Goal: Transaction & Acquisition: Book appointment/travel/reservation

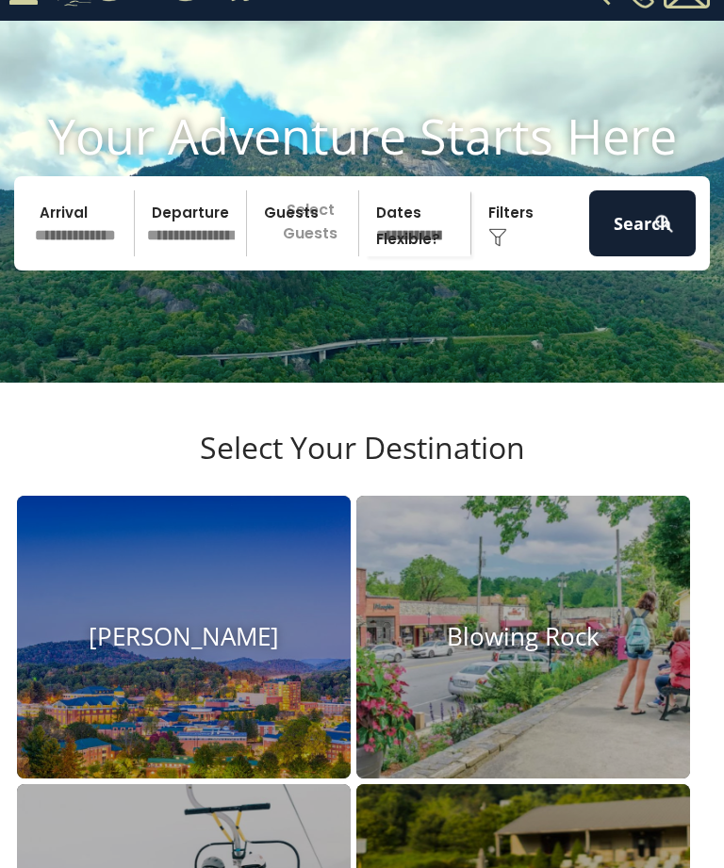
scroll to position [78, 0]
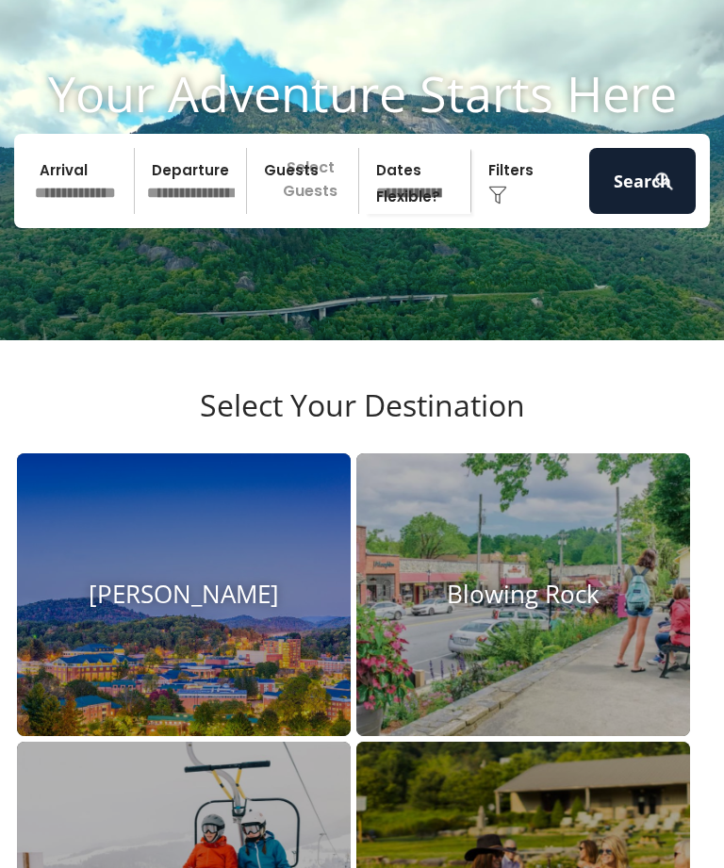
click at [611, 655] on img at bounding box center [523, 594] width 334 height 283
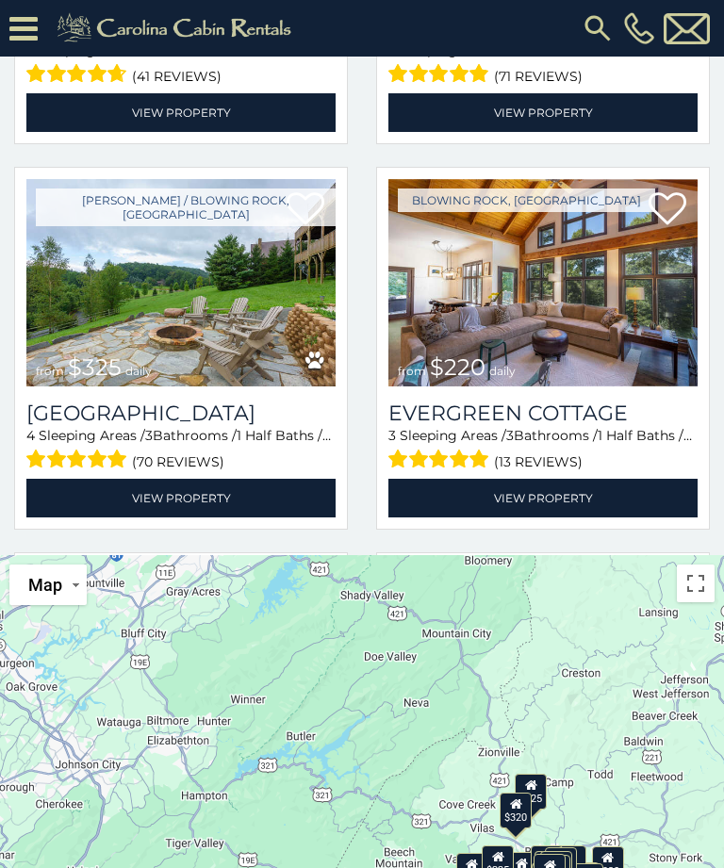
scroll to position [654, 0]
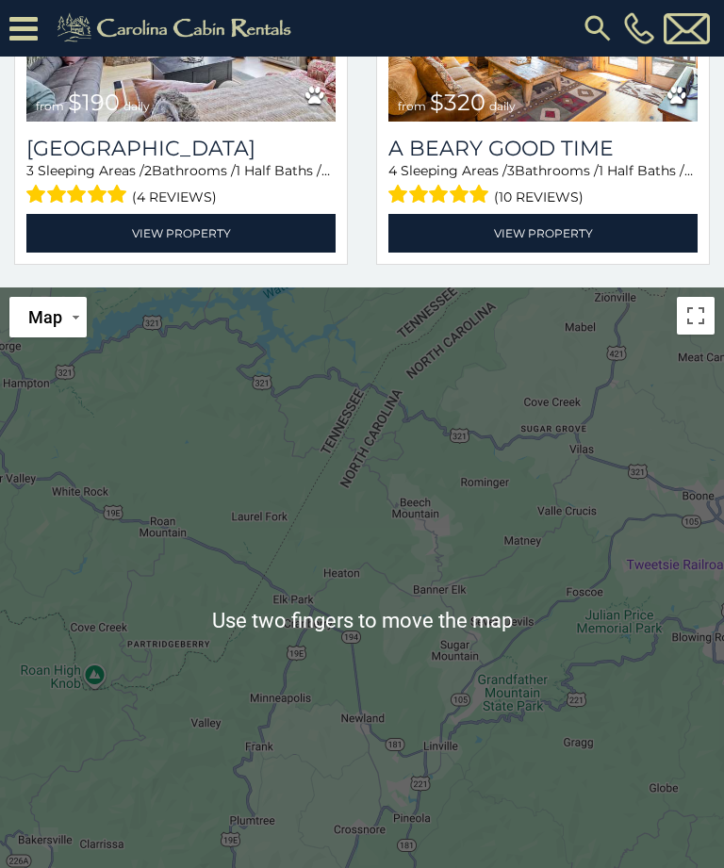
scroll to position [689, 0]
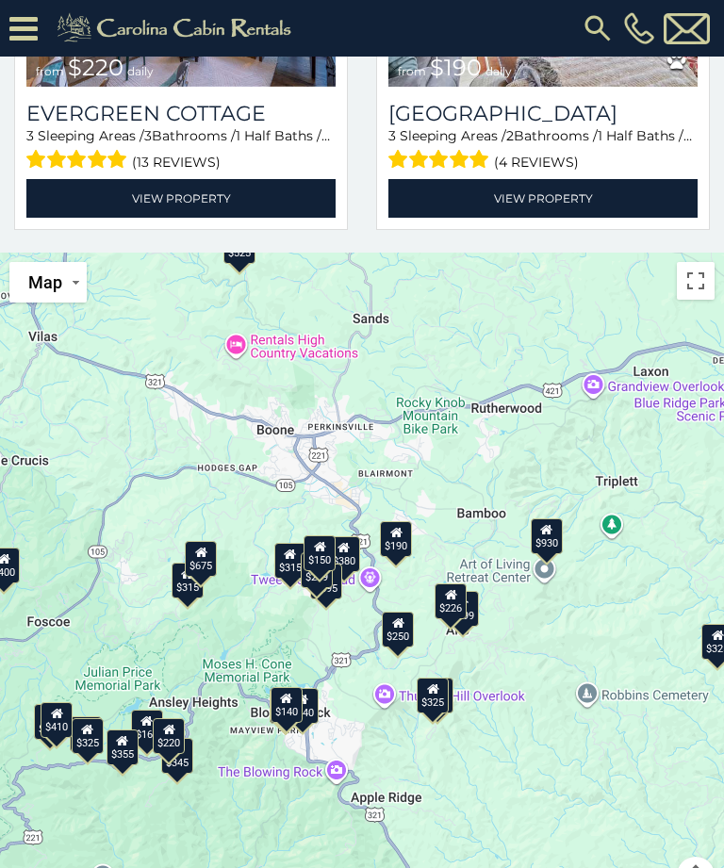
click at [550, 528] on div "$930" at bounding box center [547, 535] width 32 height 36
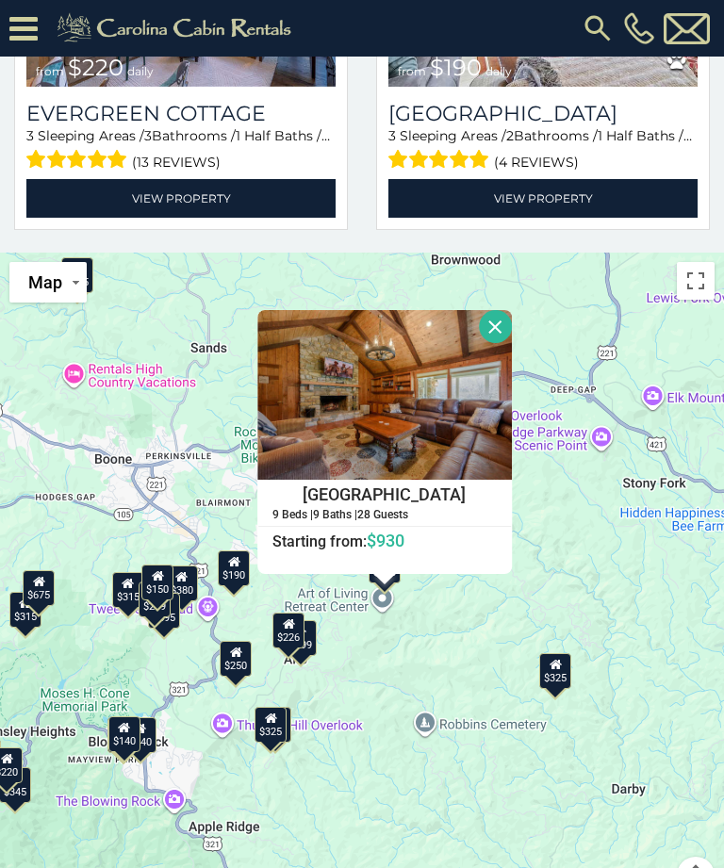
click at [512, 313] on button "Close" at bounding box center [495, 326] width 33 height 33
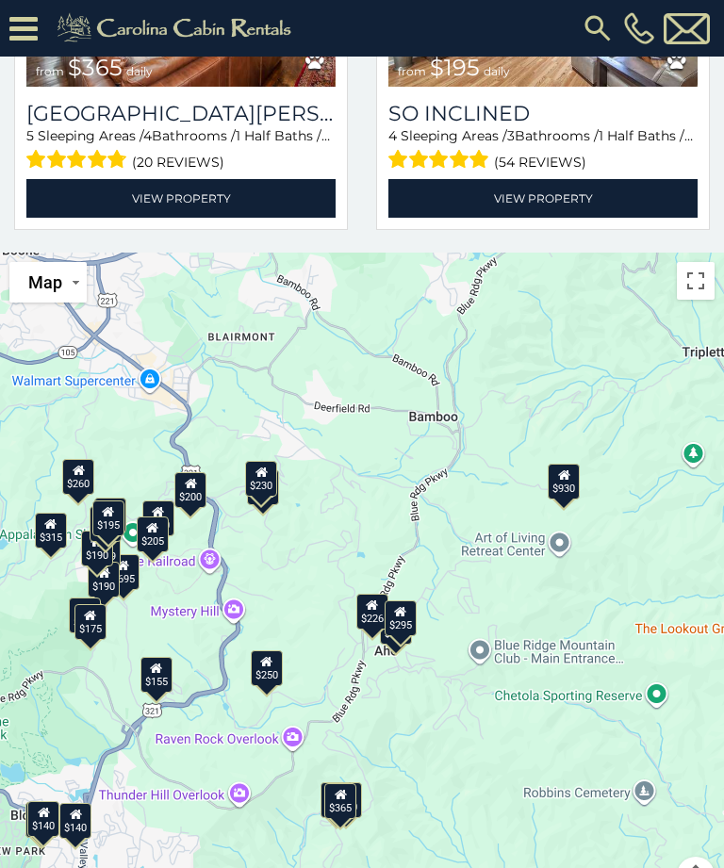
click at [565, 474] on div "$930" at bounding box center [564, 481] width 32 height 36
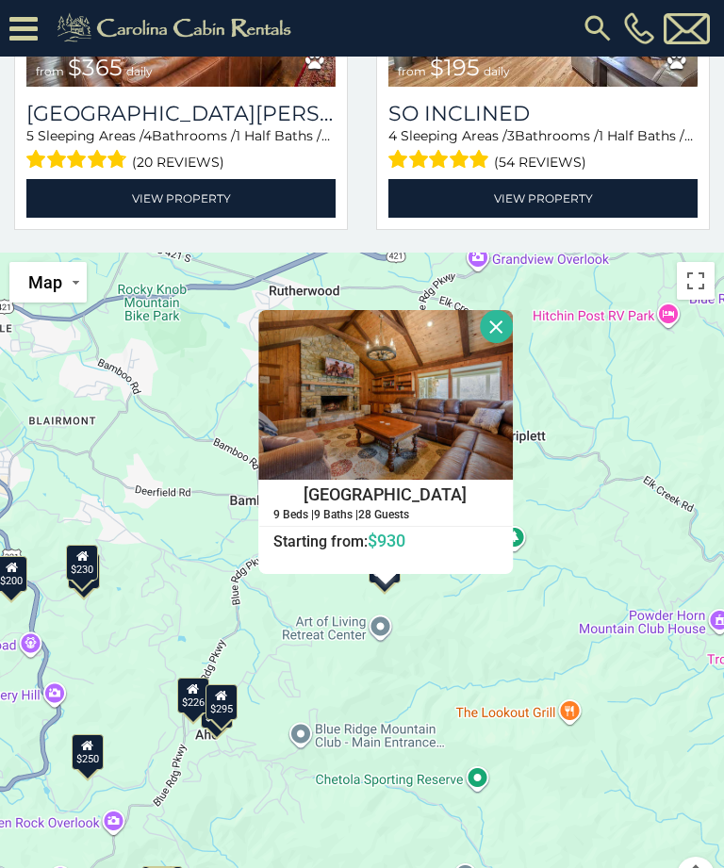
click at [513, 312] on button "Close" at bounding box center [496, 326] width 33 height 33
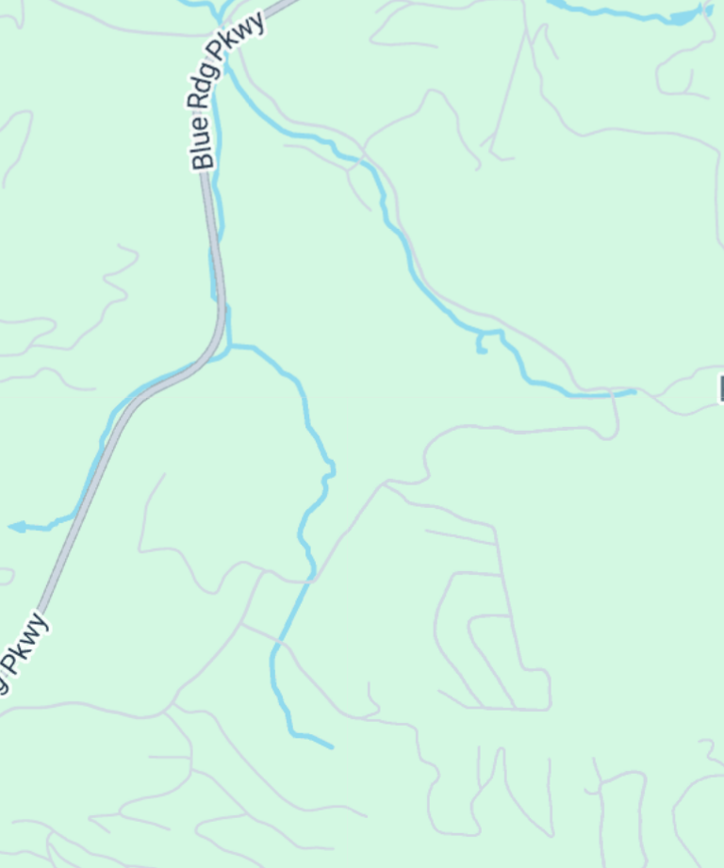
scroll to position [2119, 0]
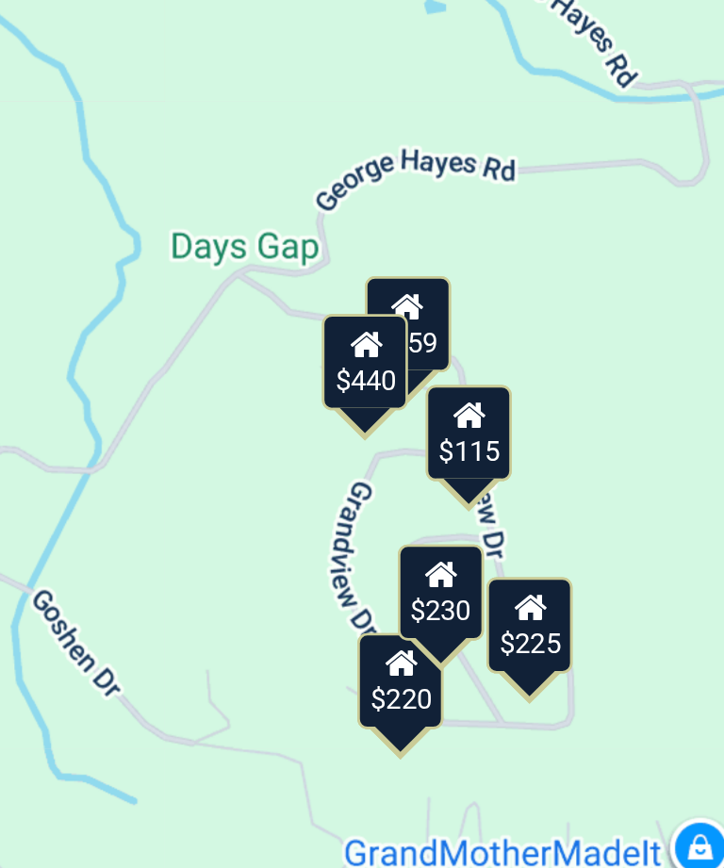
click at [257, 674] on div "$220" at bounding box center [273, 692] width 32 height 36
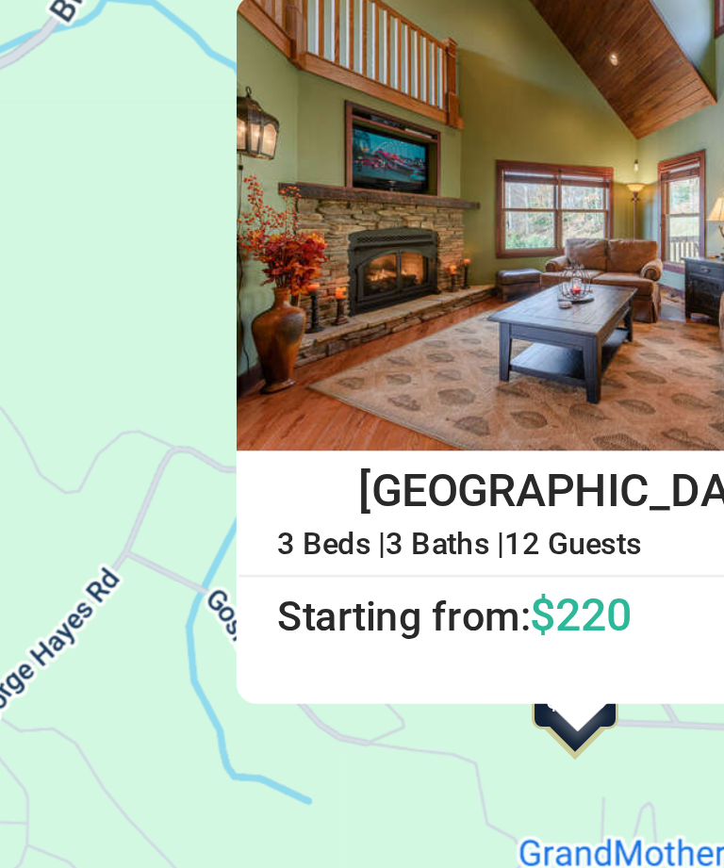
click at [212, 606] on div "Summit Creek 3 Beds | 3 Baths | 12 Guests Distance from your point: %dist% %dis…" at bounding box center [339, 642] width 254 height 72
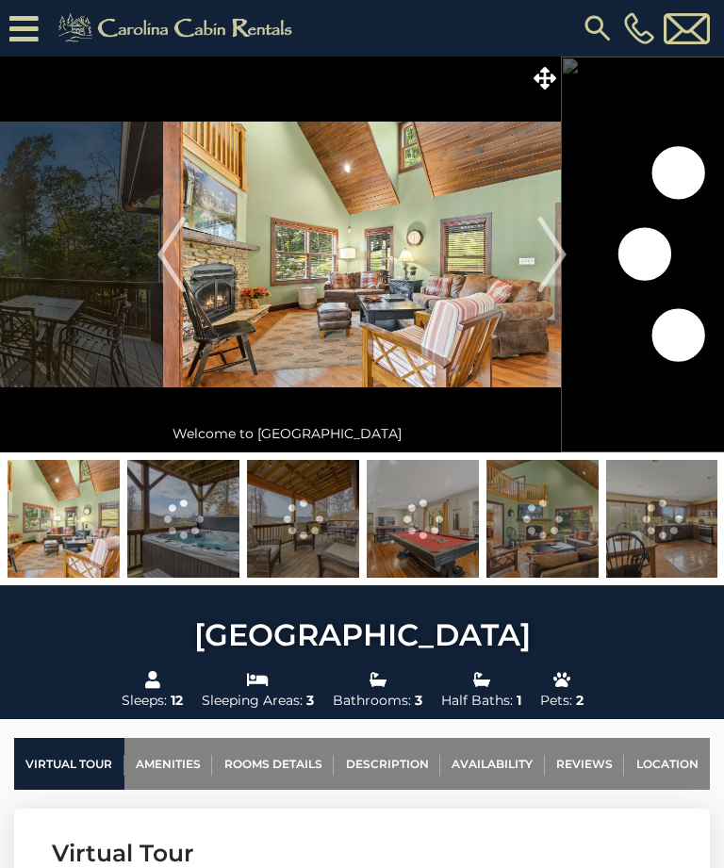
click at [547, 81] on icon at bounding box center [545, 78] width 23 height 23
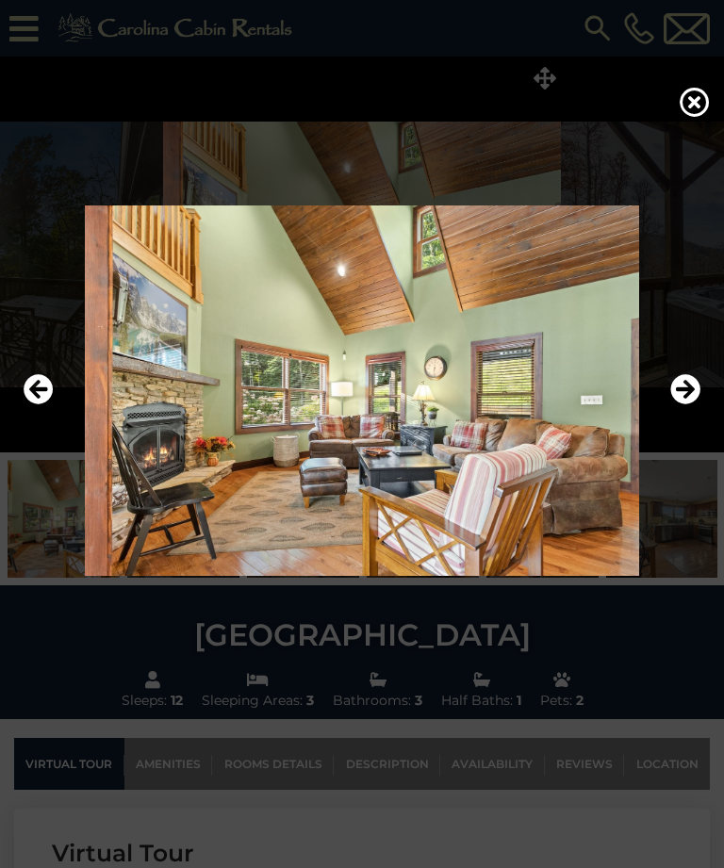
click at [688, 405] on icon "Next" at bounding box center [685, 390] width 30 height 30
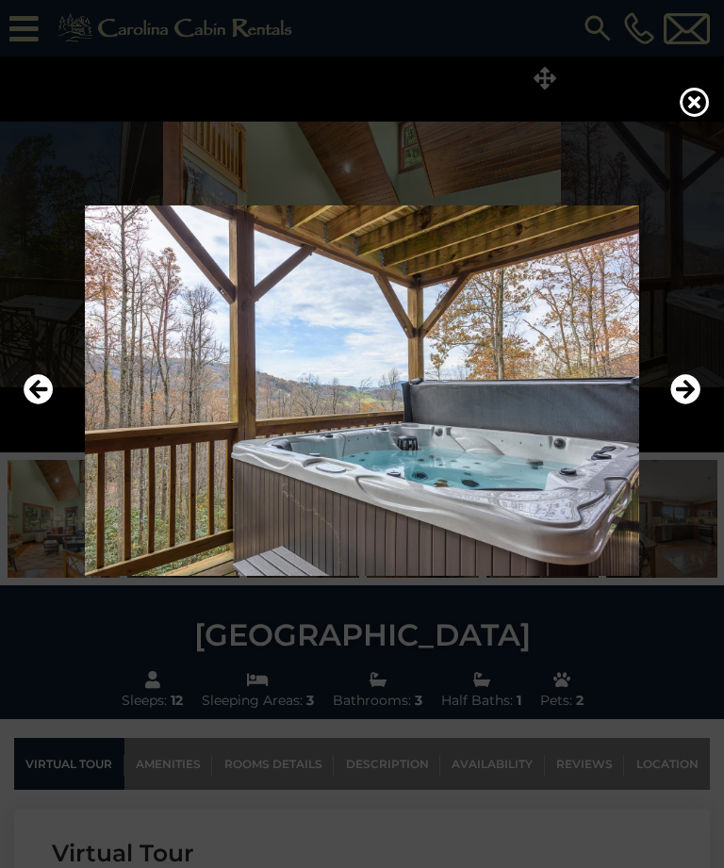
click at [681, 405] on icon "Next" at bounding box center [685, 390] width 30 height 30
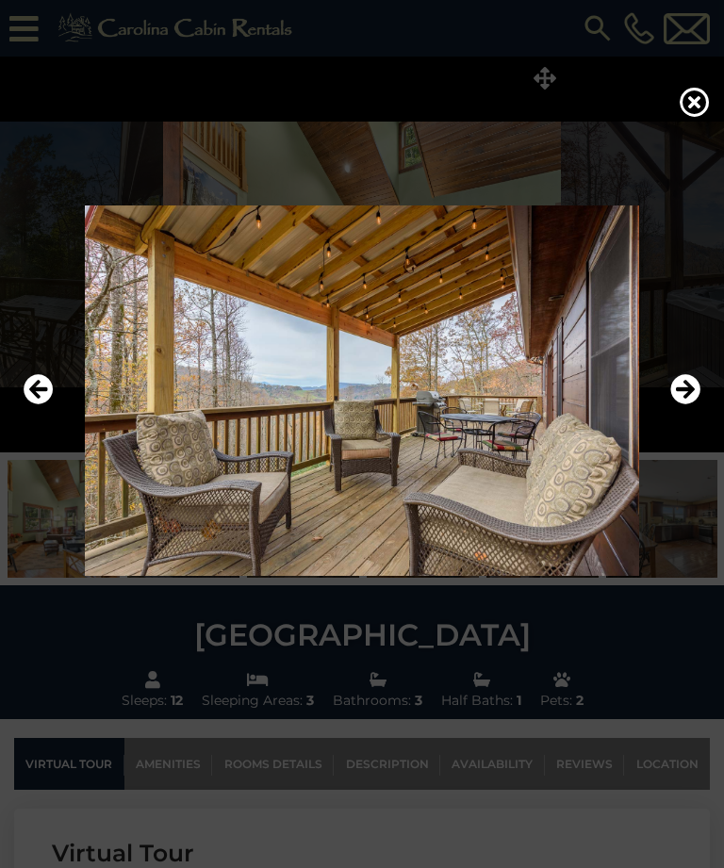
click at [687, 405] on icon "Next" at bounding box center [685, 390] width 30 height 30
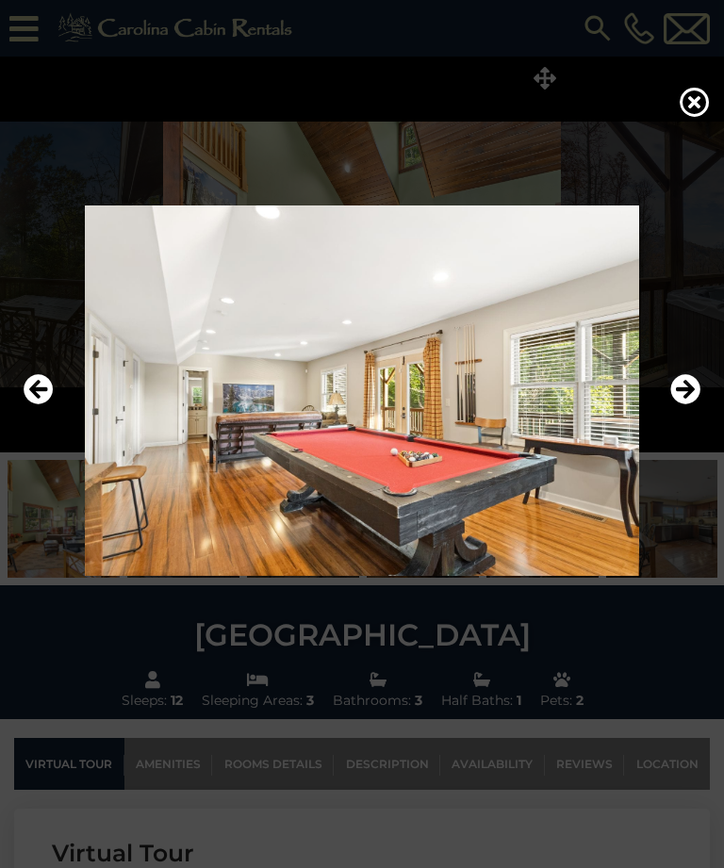
click at [674, 405] on icon "Next" at bounding box center [685, 390] width 30 height 30
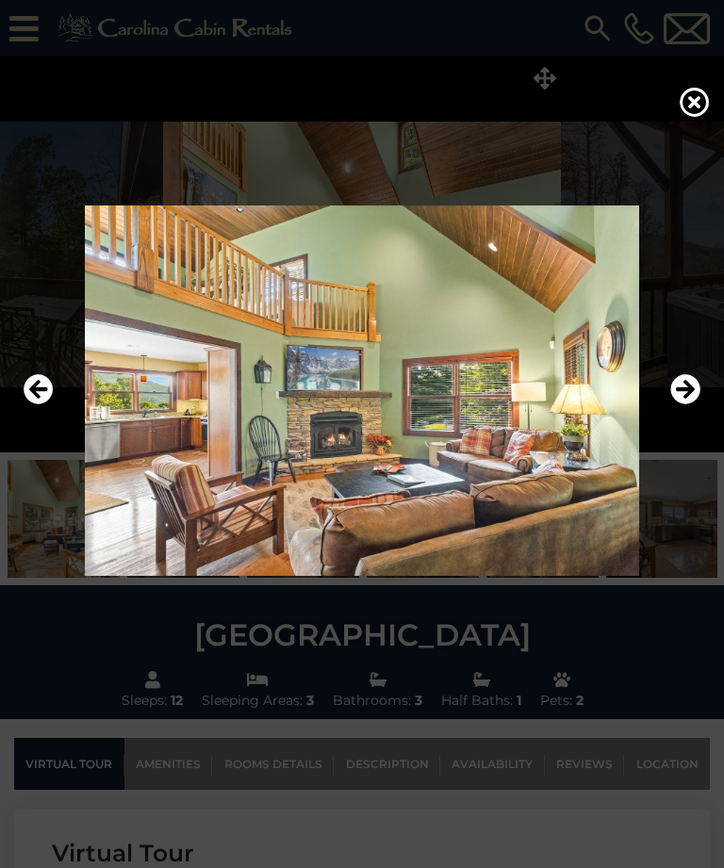
click at [681, 405] on icon "Next" at bounding box center [685, 390] width 30 height 30
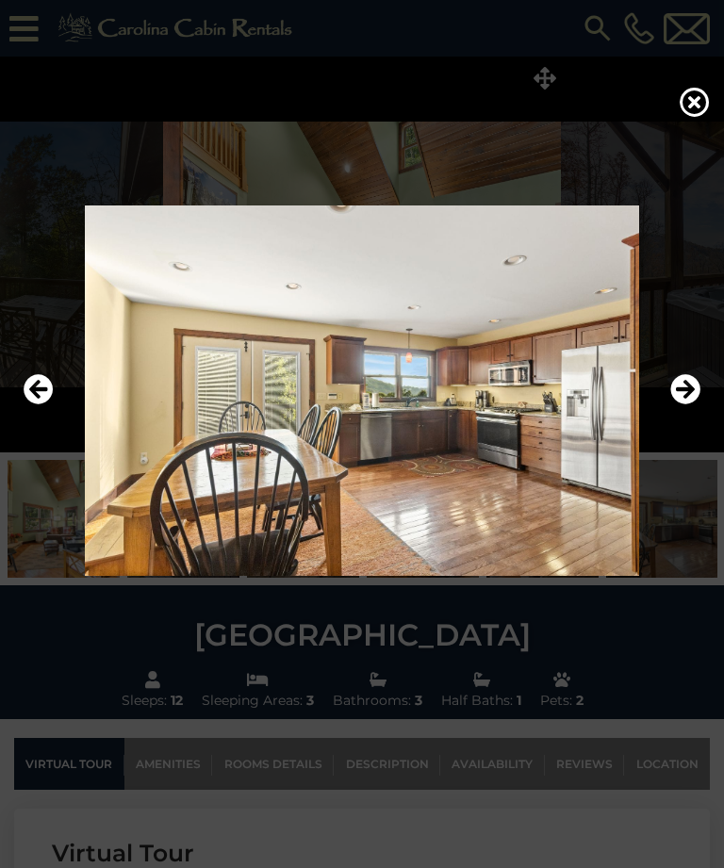
click at [689, 405] on icon "Next" at bounding box center [685, 390] width 30 height 30
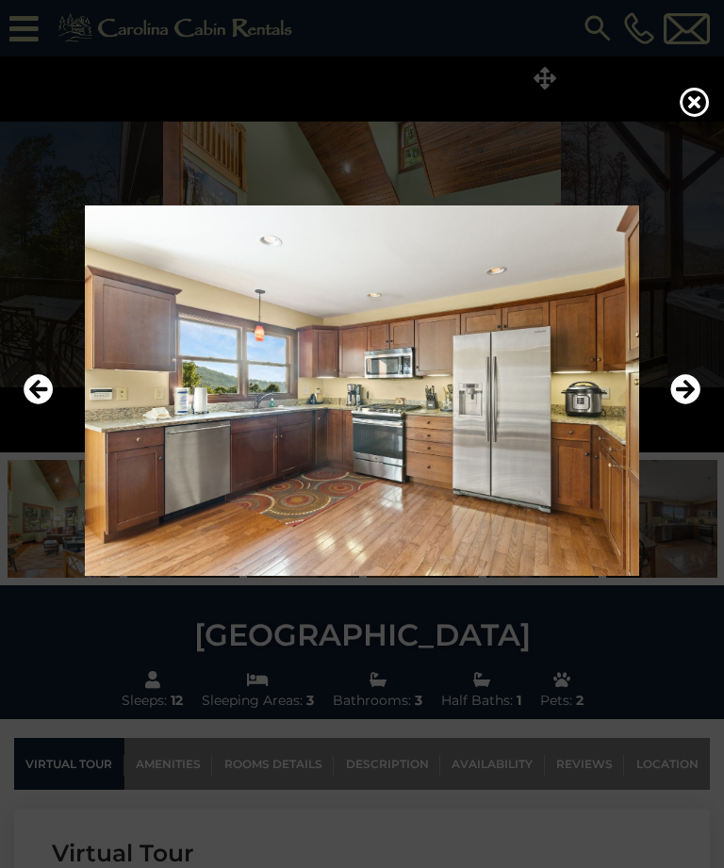
click at [689, 405] on icon "Next" at bounding box center [685, 390] width 30 height 30
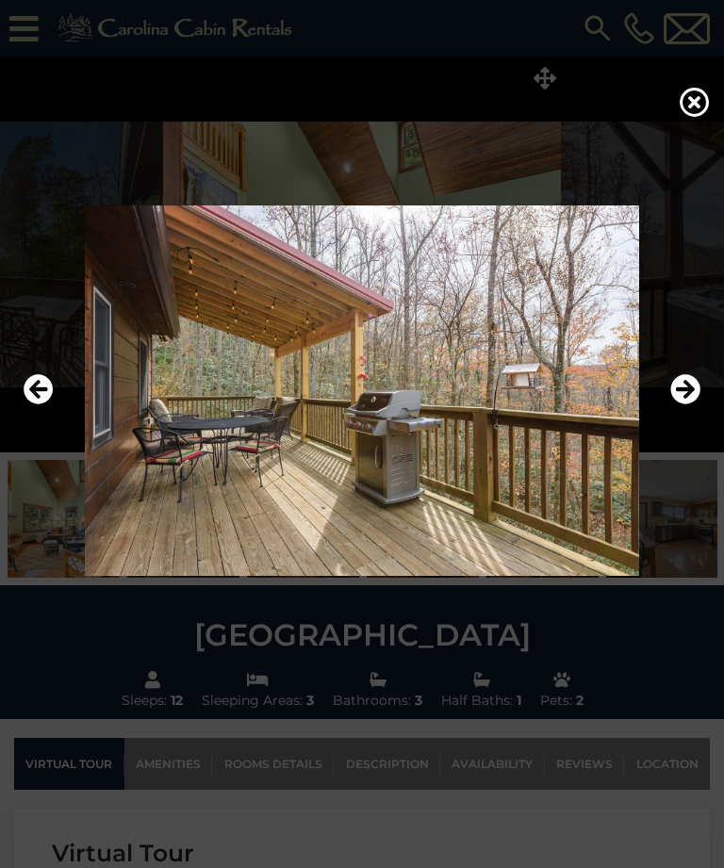
click at [691, 405] on icon "Next" at bounding box center [685, 390] width 30 height 30
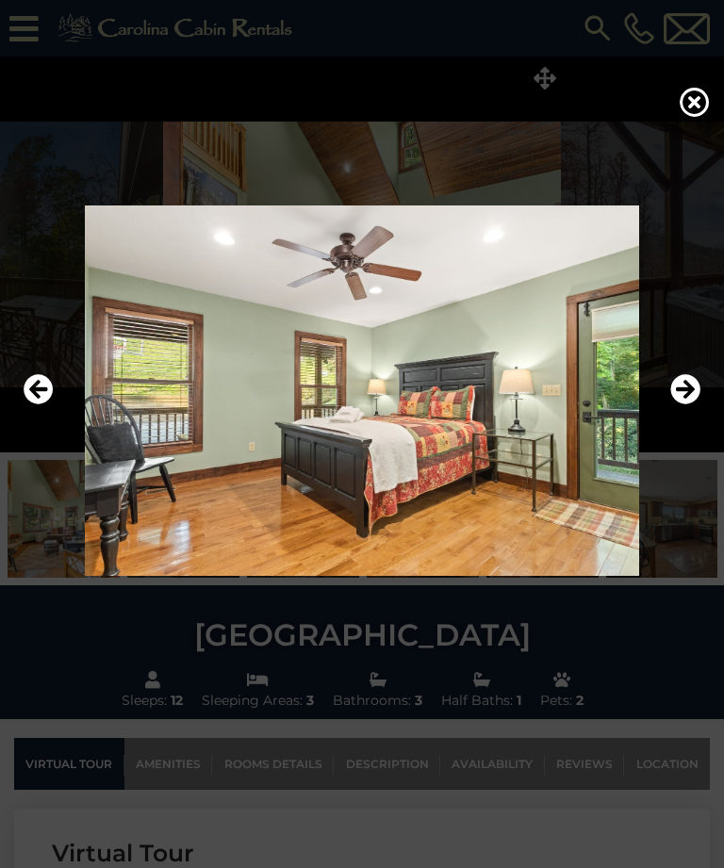
click at [695, 405] on icon "Next" at bounding box center [685, 390] width 30 height 30
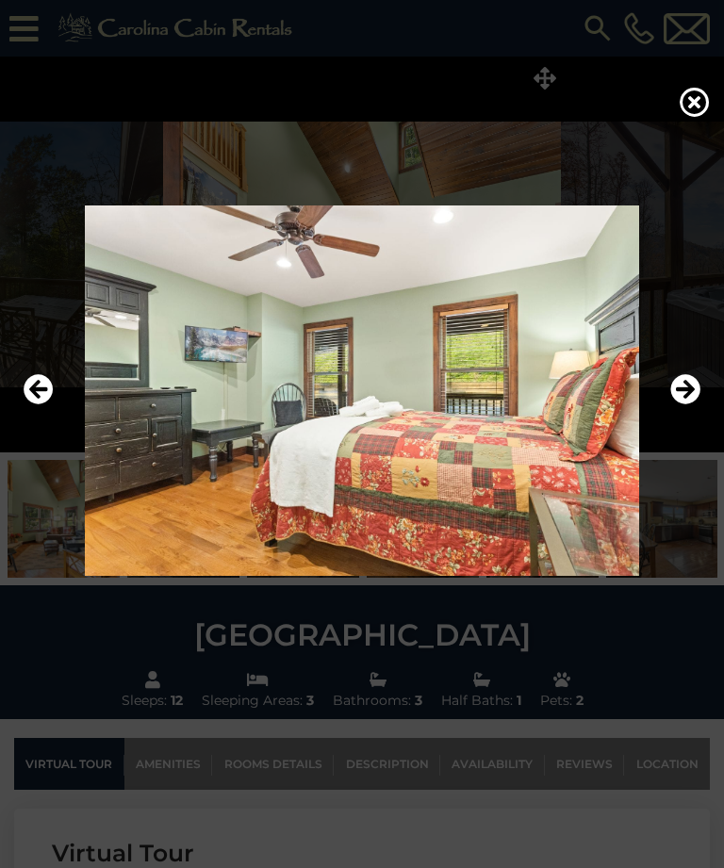
click at [691, 405] on icon "Next" at bounding box center [685, 390] width 30 height 30
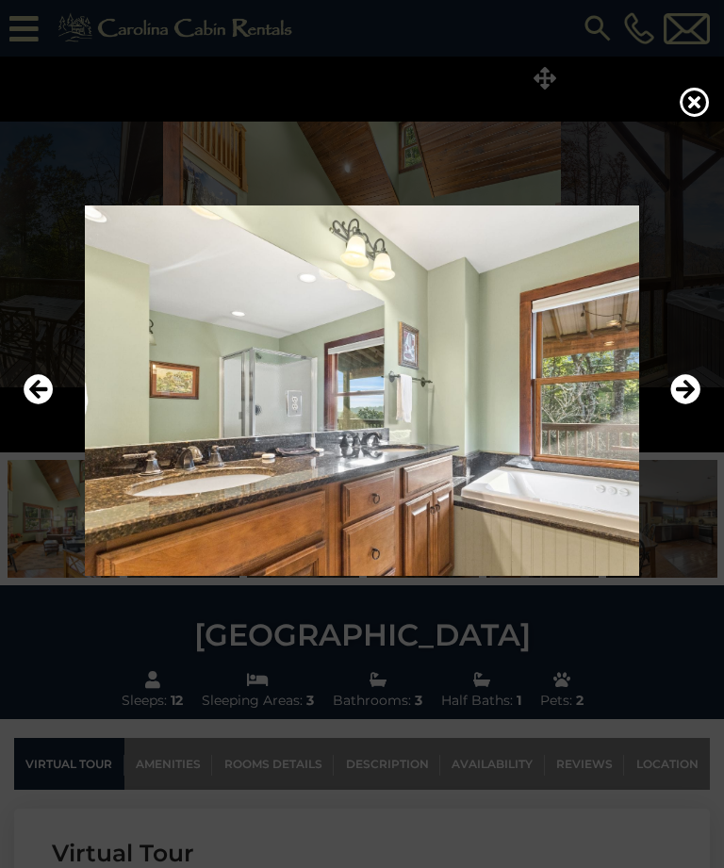
click at [689, 405] on icon "Next" at bounding box center [685, 390] width 30 height 30
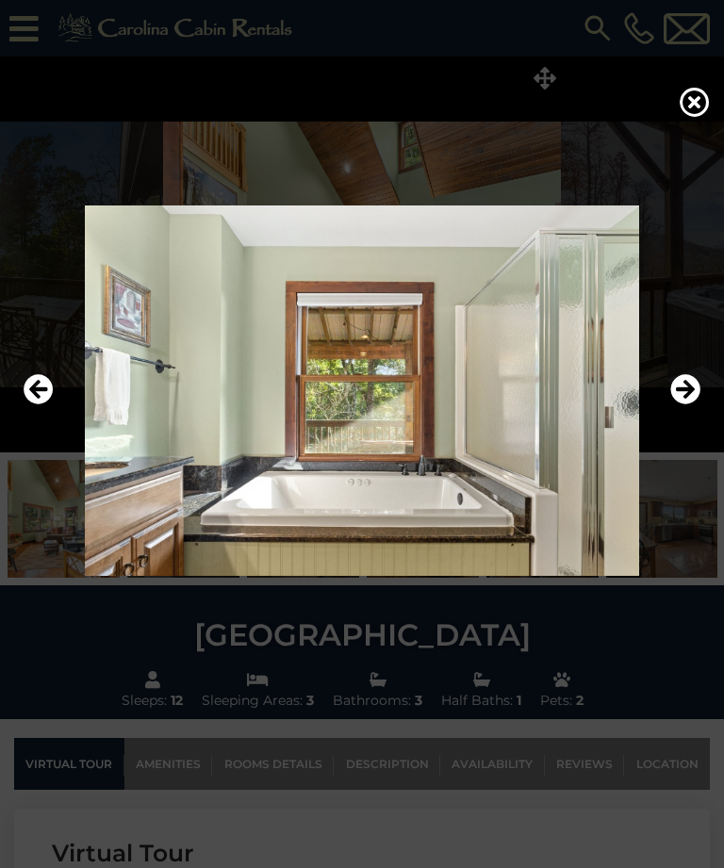
click at [688, 405] on icon "Next" at bounding box center [685, 390] width 30 height 30
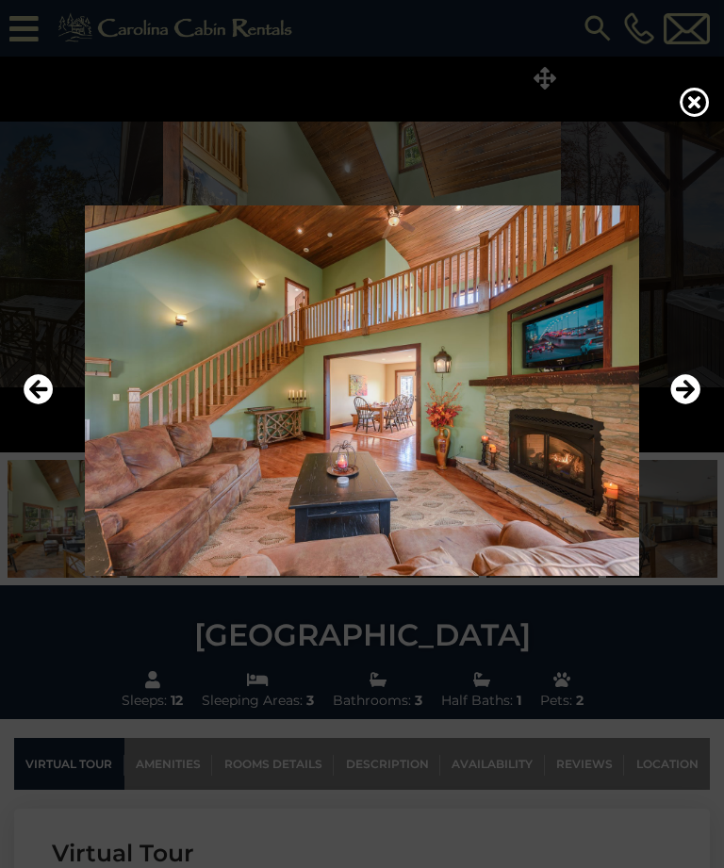
click at [691, 405] on icon "Next" at bounding box center [685, 390] width 30 height 30
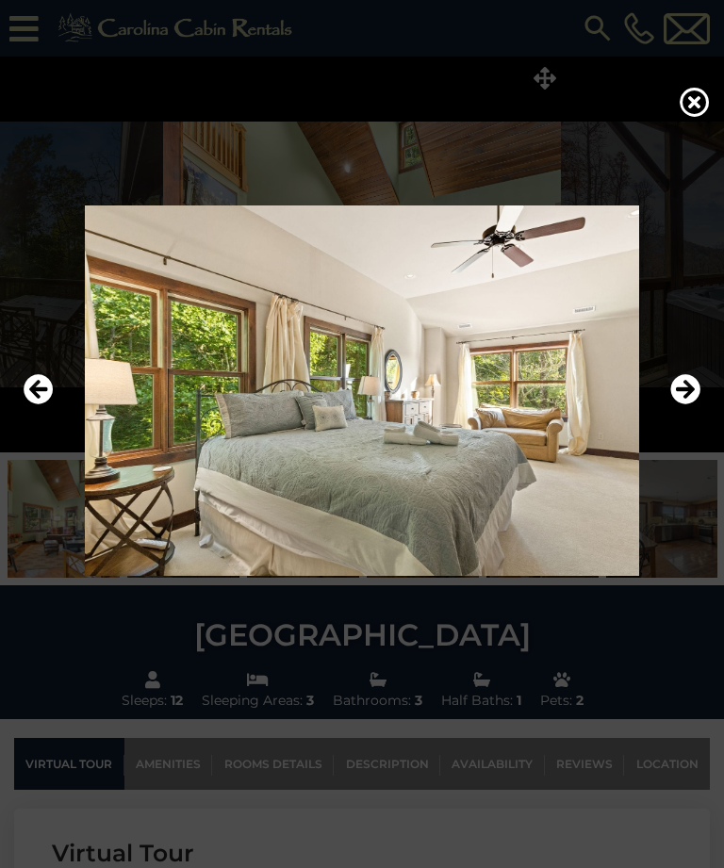
click at [692, 405] on icon "Next" at bounding box center [685, 390] width 30 height 30
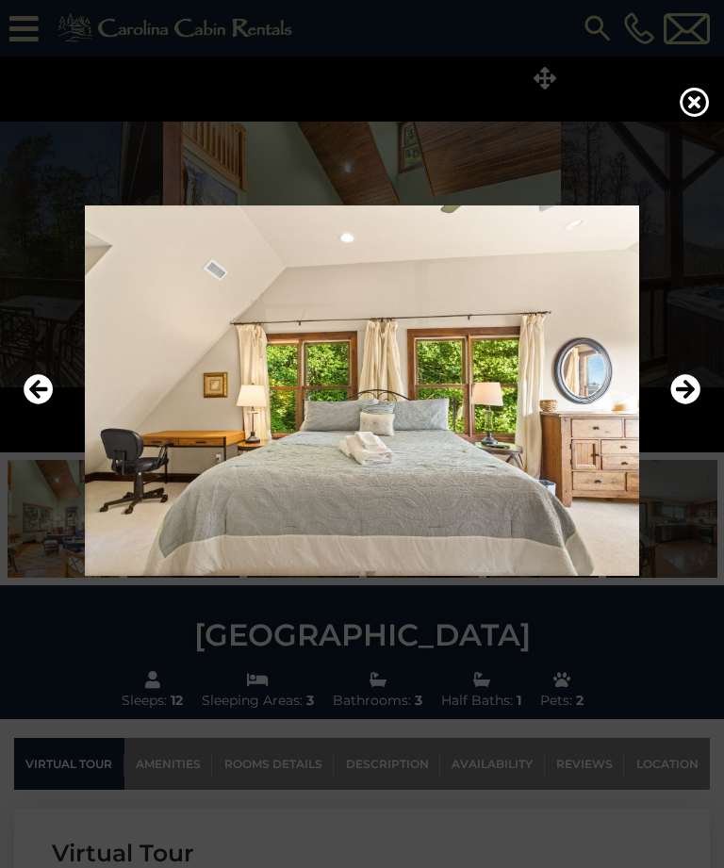
click at [692, 405] on icon "Next" at bounding box center [685, 390] width 30 height 30
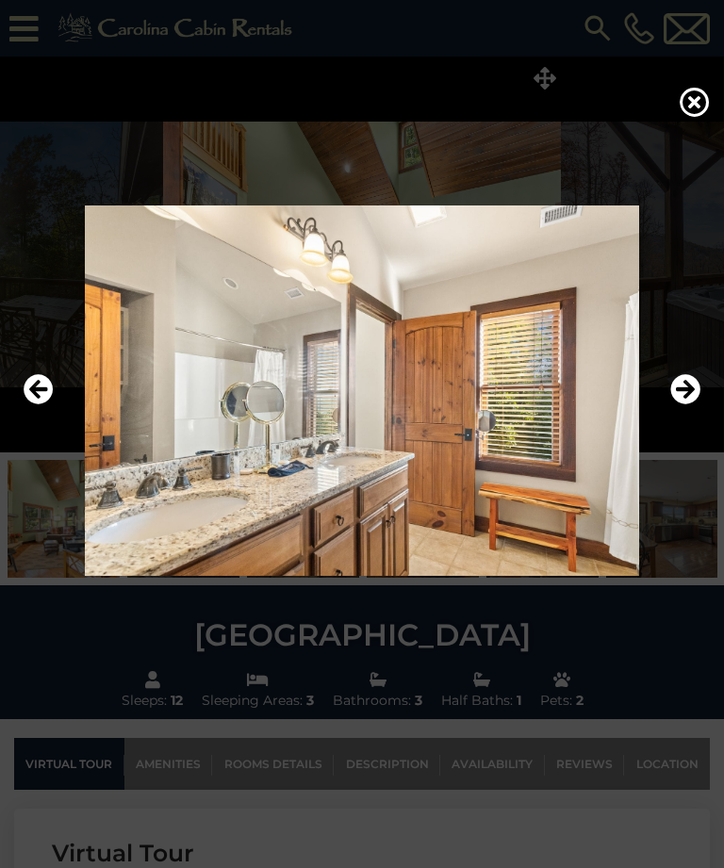
click at [689, 405] on icon "Next" at bounding box center [685, 390] width 30 height 30
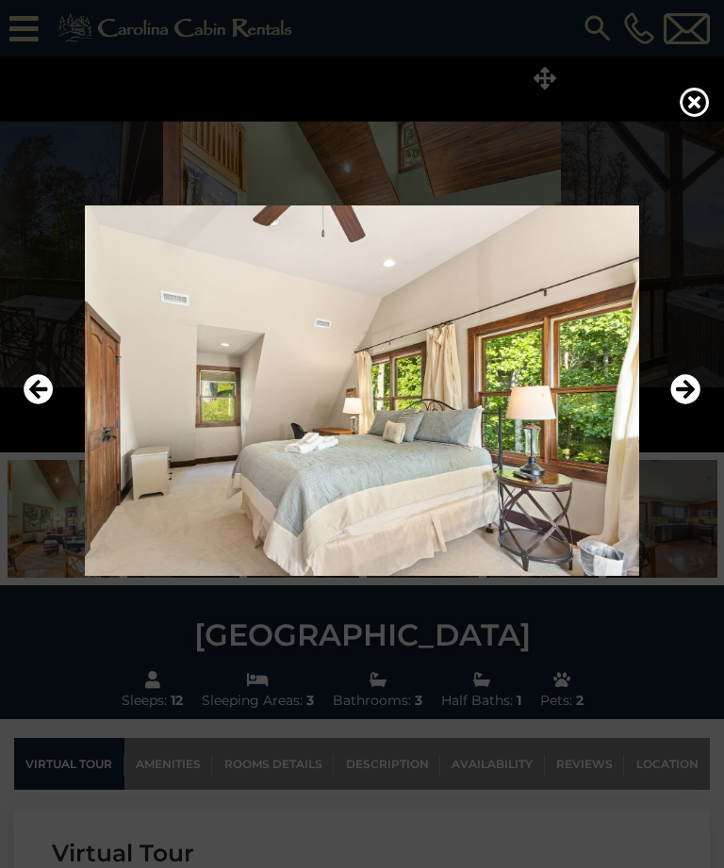
click at [689, 405] on icon "Next" at bounding box center [685, 390] width 30 height 30
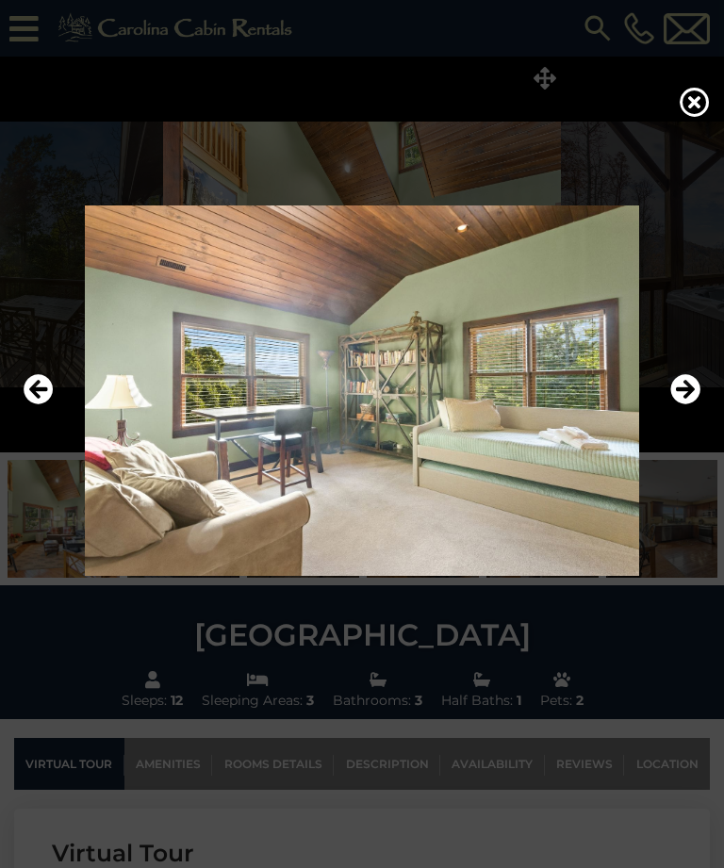
click at [692, 405] on icon "Next" at bounding box center [685, 390] width 30 height 30
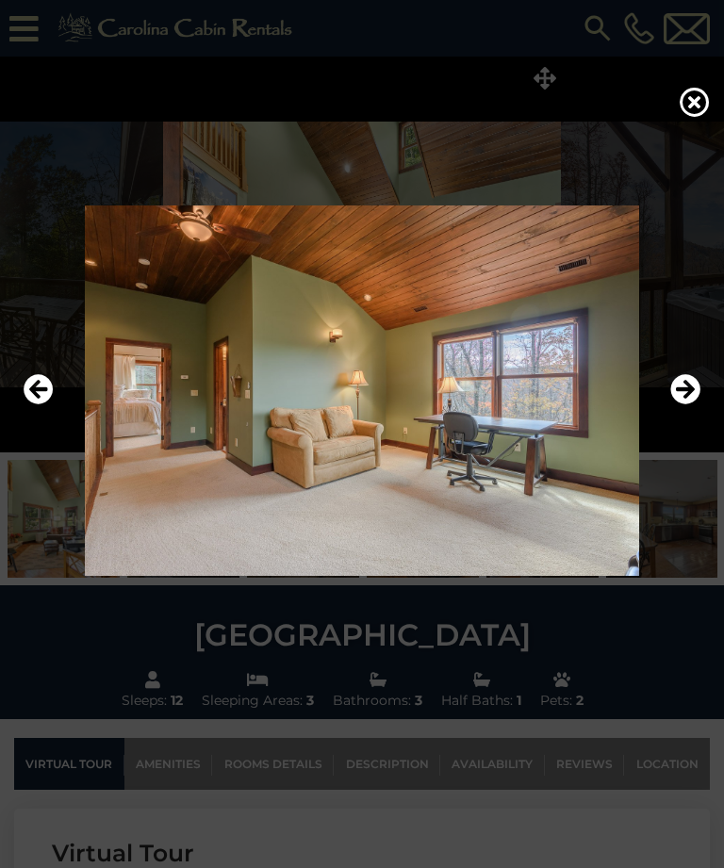
click at [695, 405] on icon "Next" at bounding box center [685, 390] width 30 height 30
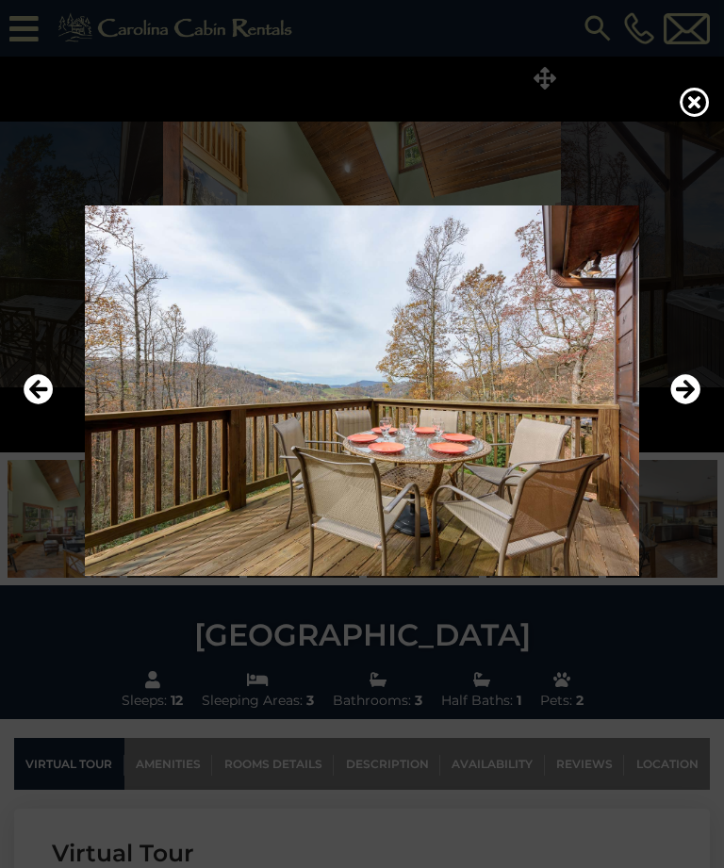
click at [699, 405] on icon "Next" at bounding box center [685, 390] width 30 height 30
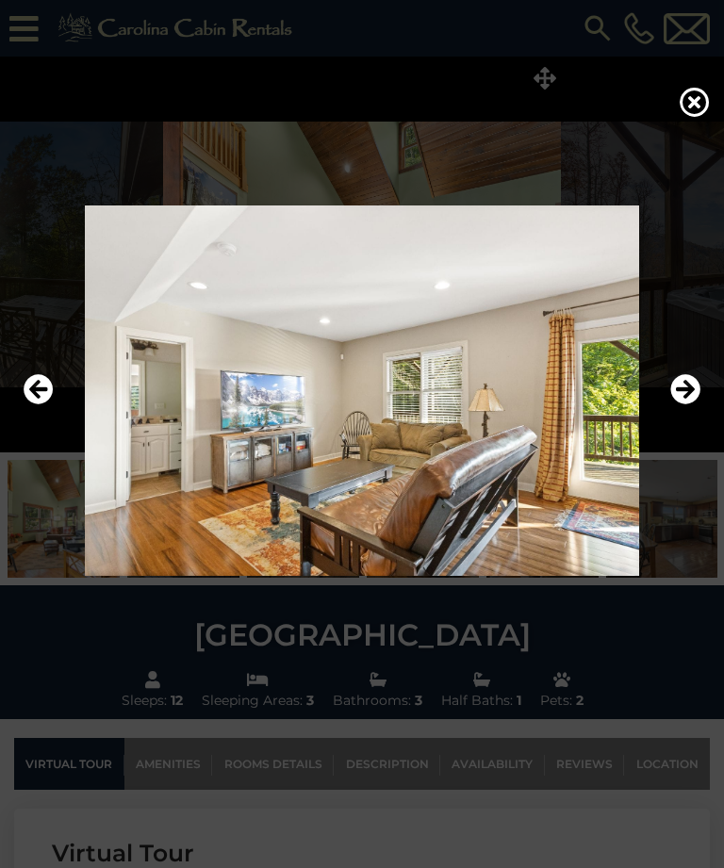
click at [696, 405] on icon "Next" at bounding box center [685, 390] width 30 height 30
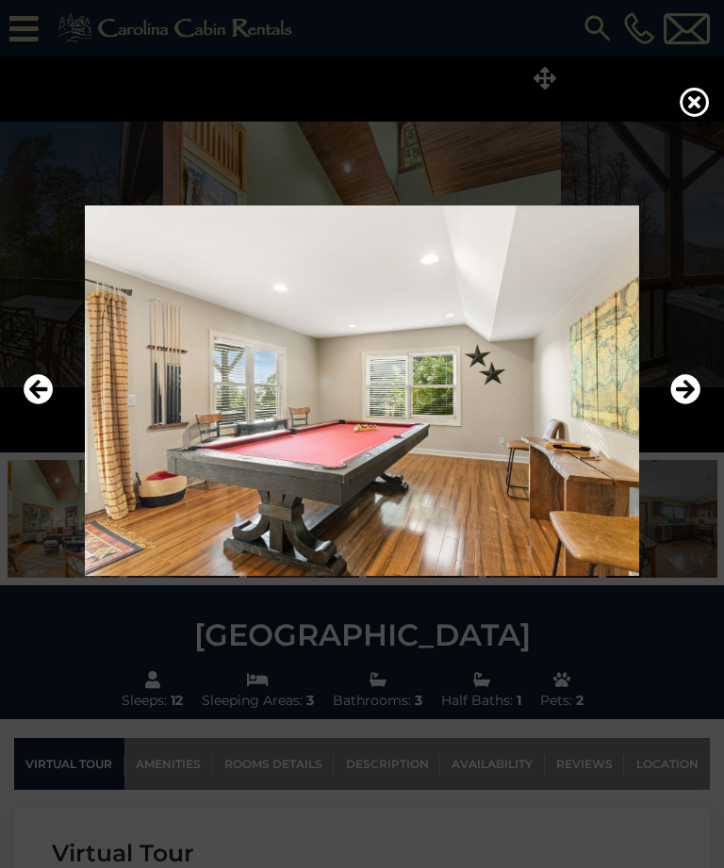
click at [698, 405] on icon "Next" at bounding box center [685, 390] width 30 height 30
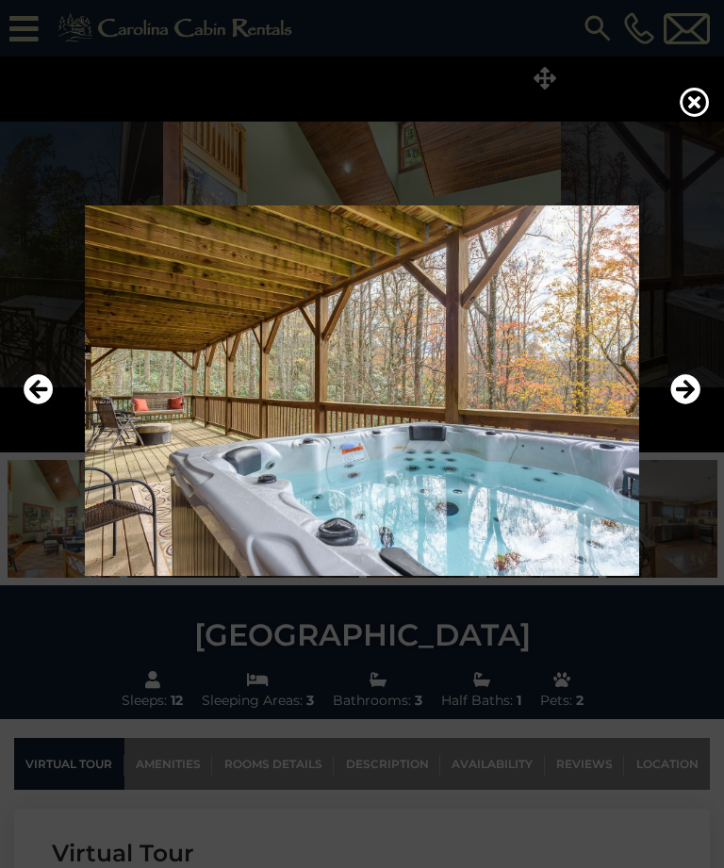
click at [697, 405] on icon "Next" at bounding box center [685, 390] width 30 height 30
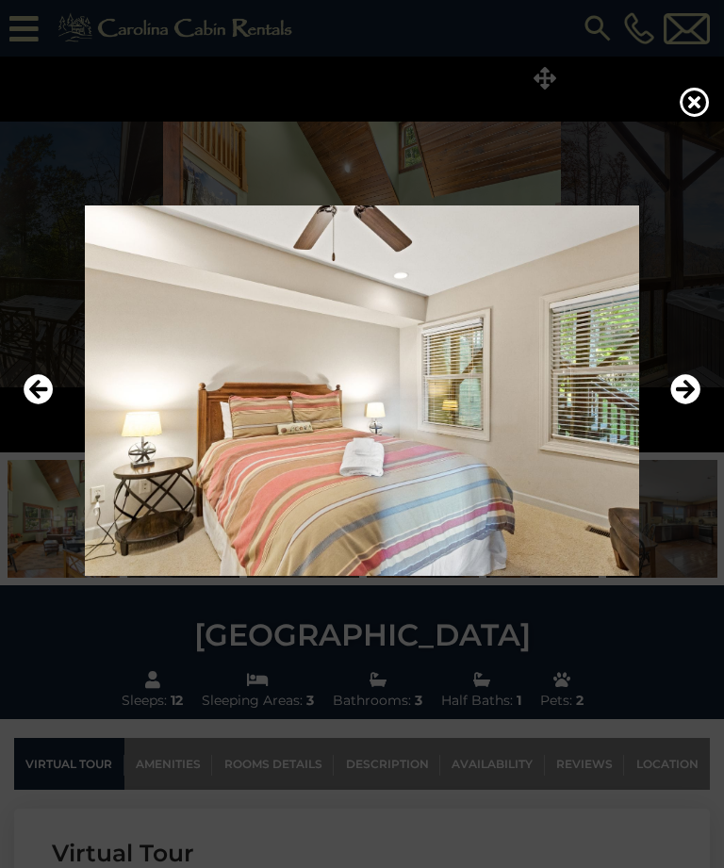
click at [696, 405] on icon "Next" at bounding box center [685, 390] width 30 height 30
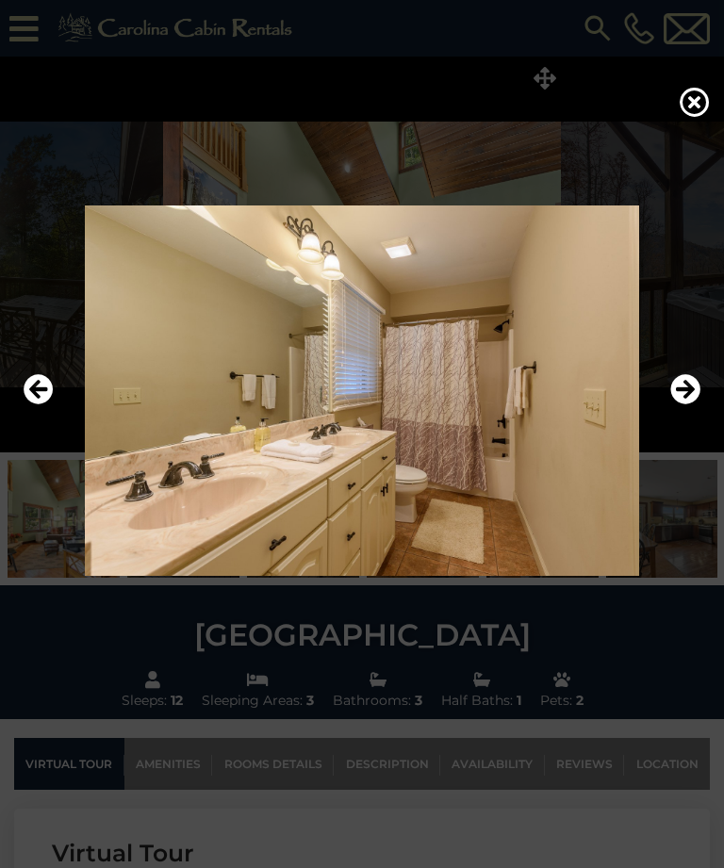
click at [698, 405] on icon "Next" at bounding box center [685, 390] width 30 height 30
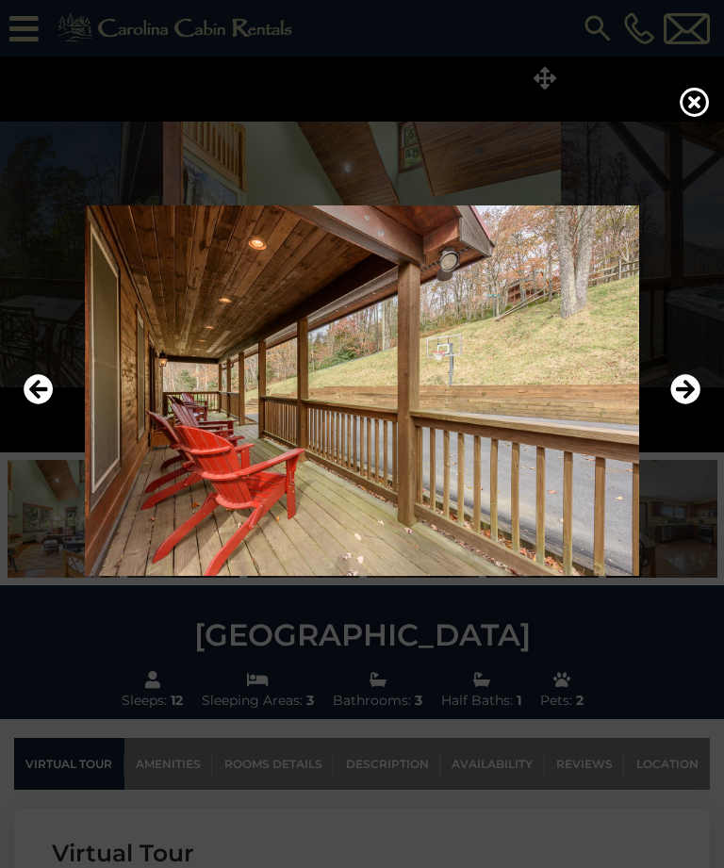
click at [680, 405] on icon "Next" at bounding box center [685, 390] width 30 height 30
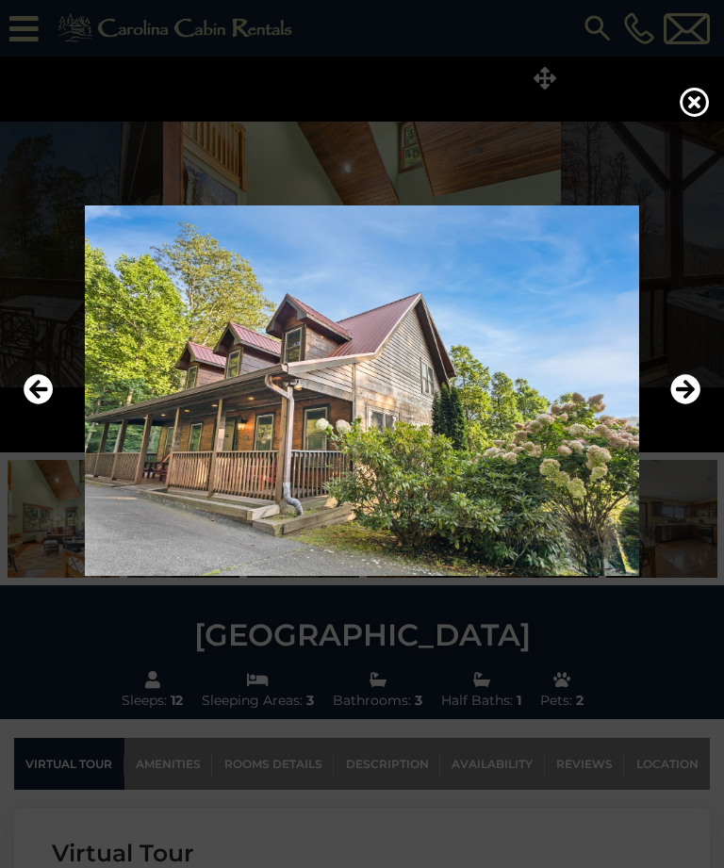
click at [680, 405] on icon "Next" at bounding box center [685, 390] width 30 height 30
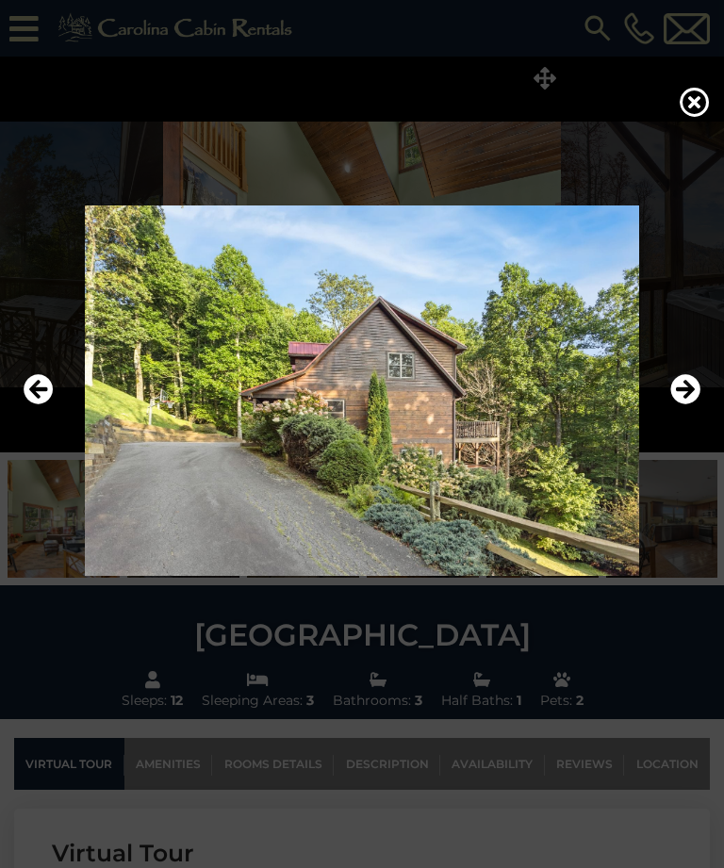
click at [675, 405] on icon "Next" at bounding box center [685, 390] width 30 height 30
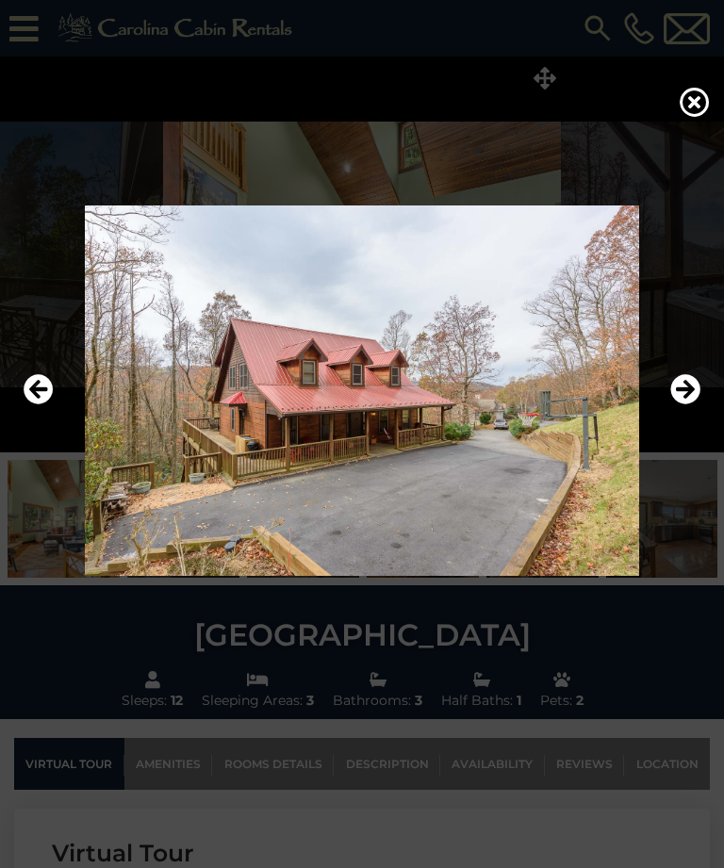
click at [681, 405] on icon "Next" at bounding box center [685, 390] width 30 height 30
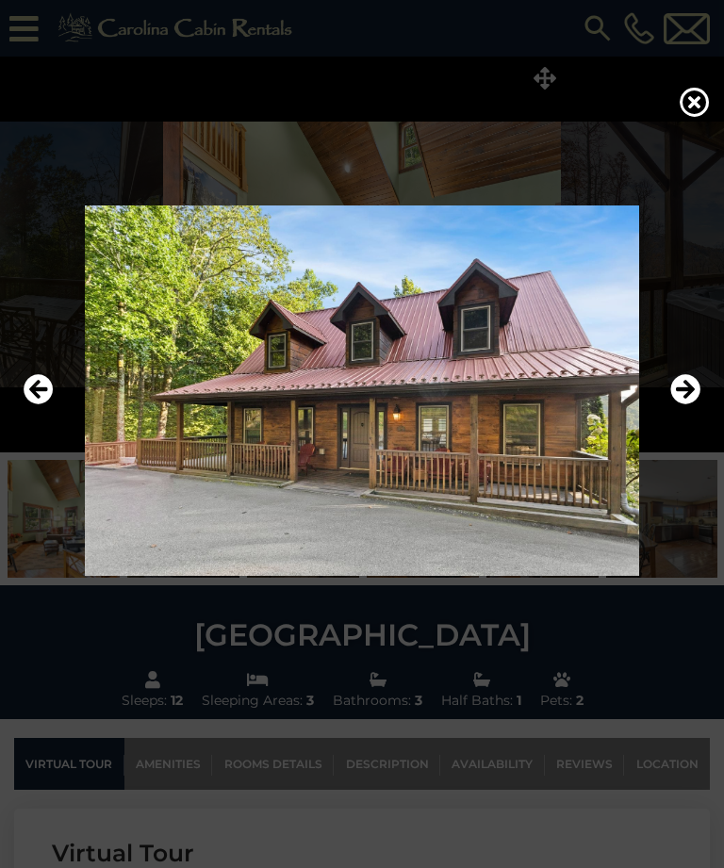
click at [690, 405] on icon "Next" at bounding box center [685, 390] width 30 height 30
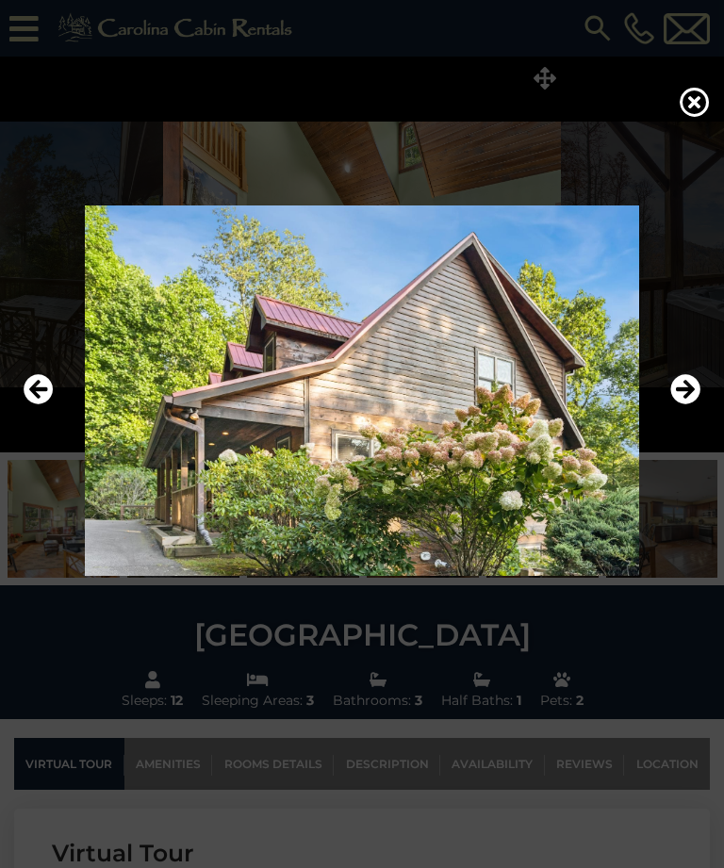
click at [695, 405] on icon "Next" at bounding box center [685, 390] width 30 height 30
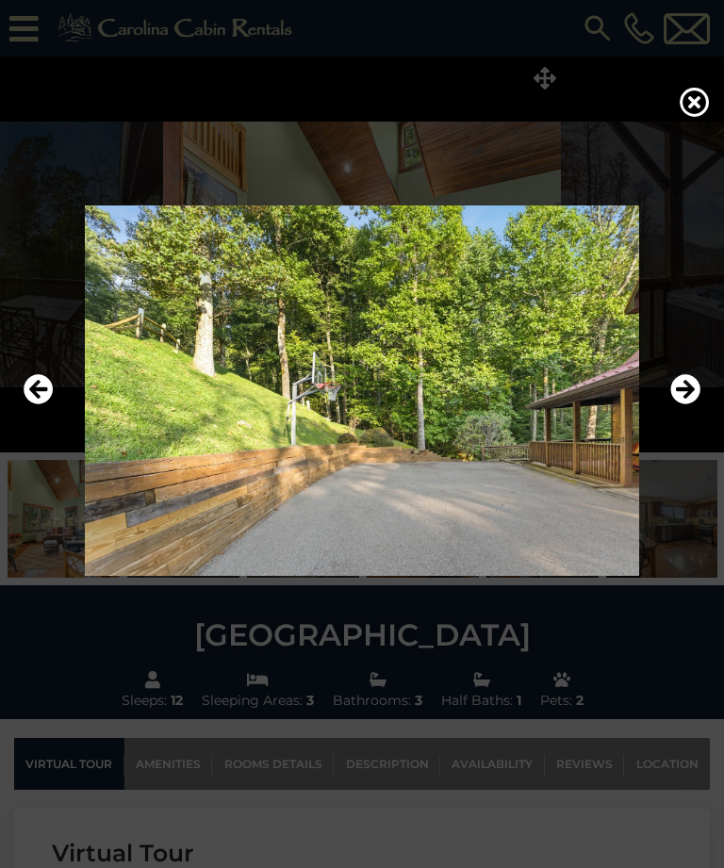
click at [694, 405] on icon "Next" at bounding box center [685, 390] width 30 height 30
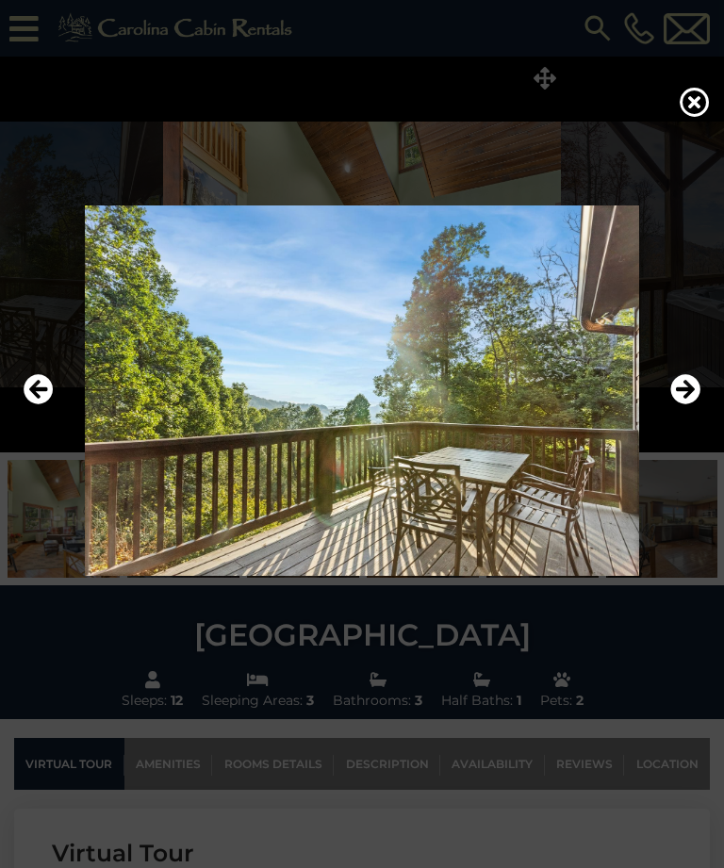
click at [690, 405] on icon "Next" at bounding box center [685, 390] width 30 height 30
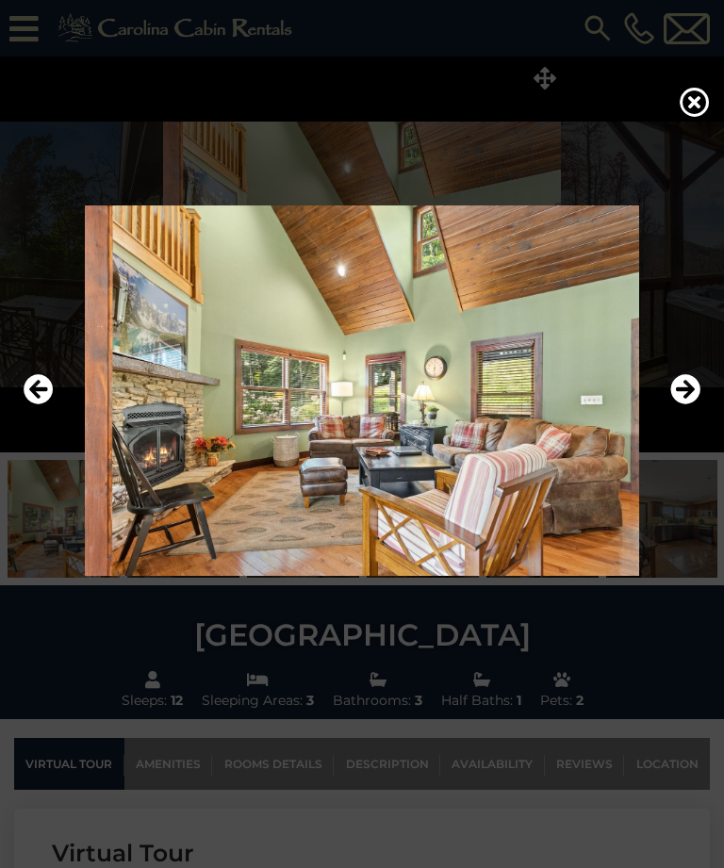
click at [696, 405] on icon "Next" at bounding box center [685, 390] width 30 height 30
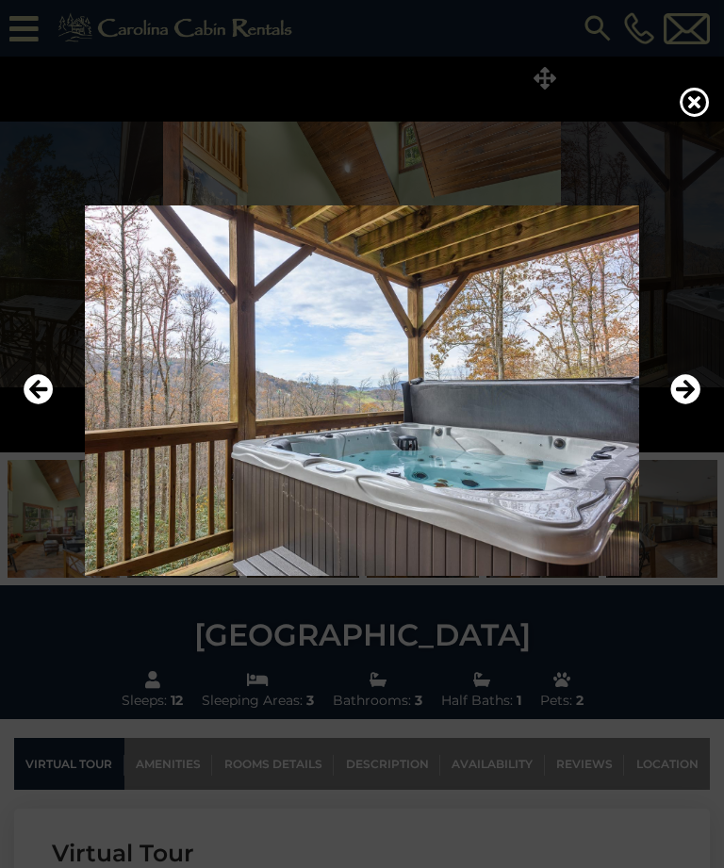
click at [695, 405] on icon "Next" at bounding box center [685, 390] width 30 height 30
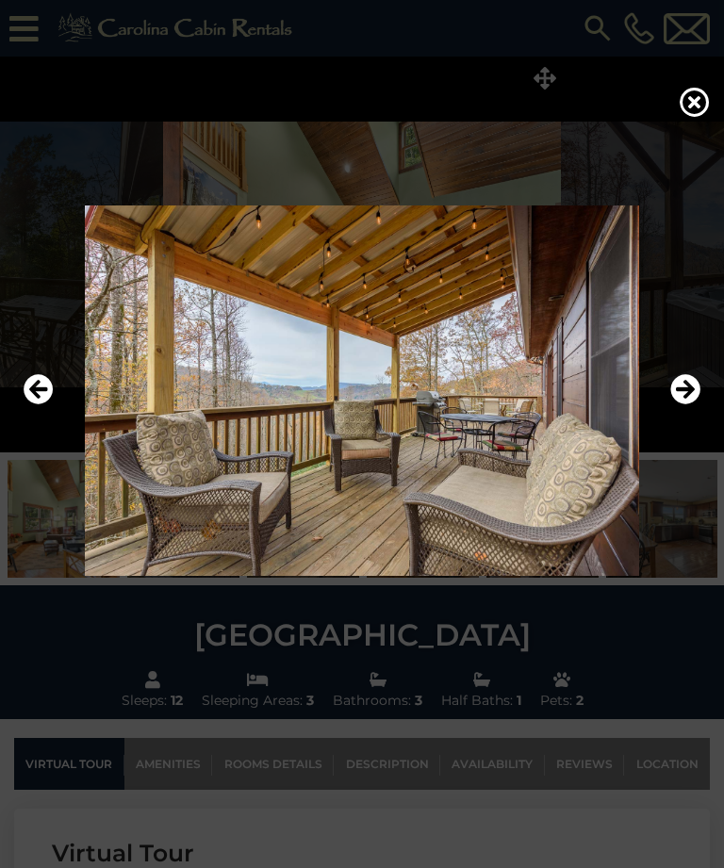
click at [696, 405] on icon "Next" at bounding box center [685, 390] width 30 height 30
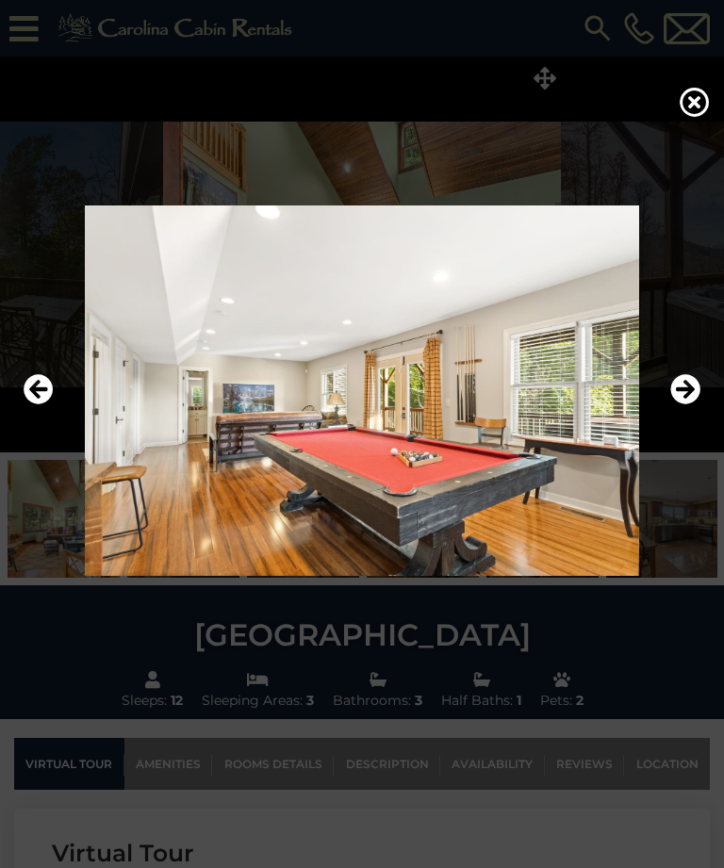
click at [695, 405] on icon "Next" at bounding box center [685, 390] width 30 height 30
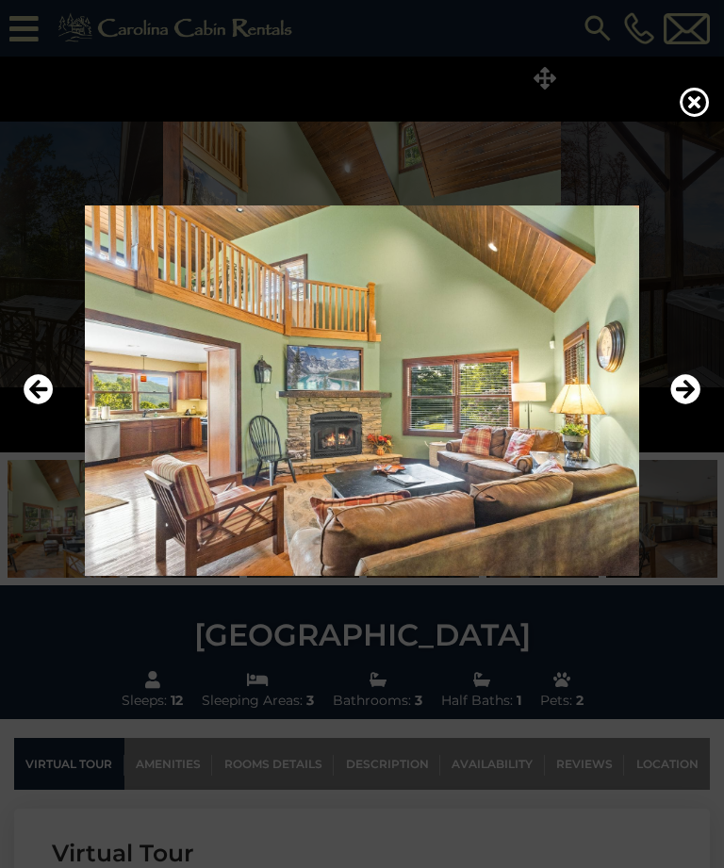
click at [695, 405] on icon "Next" at bounding box center [685, 390] width 30 height 30
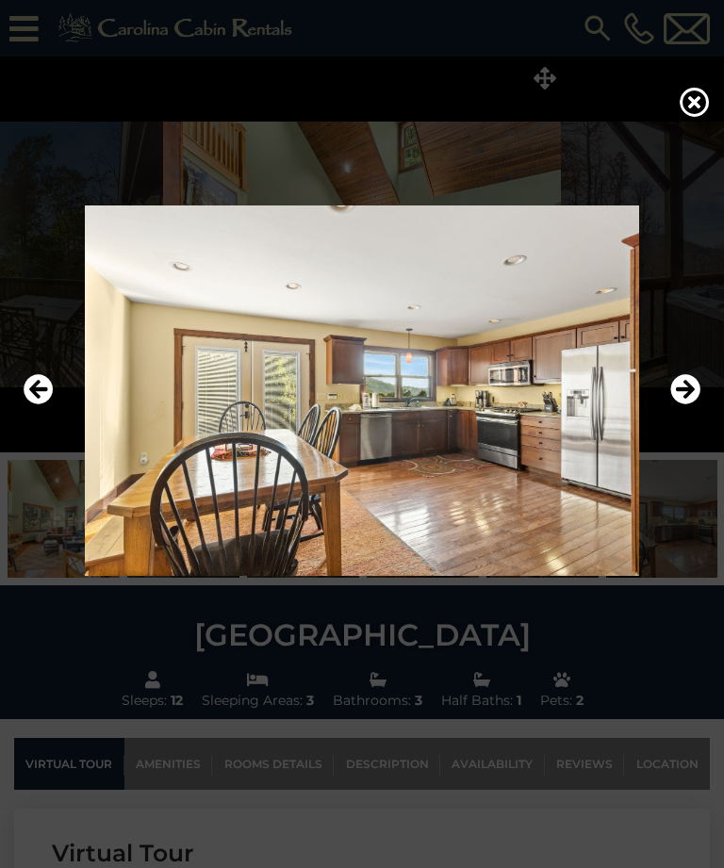
click at [698, 405] on icon "Next" at bounding box center [685, 390] width 30 height 30
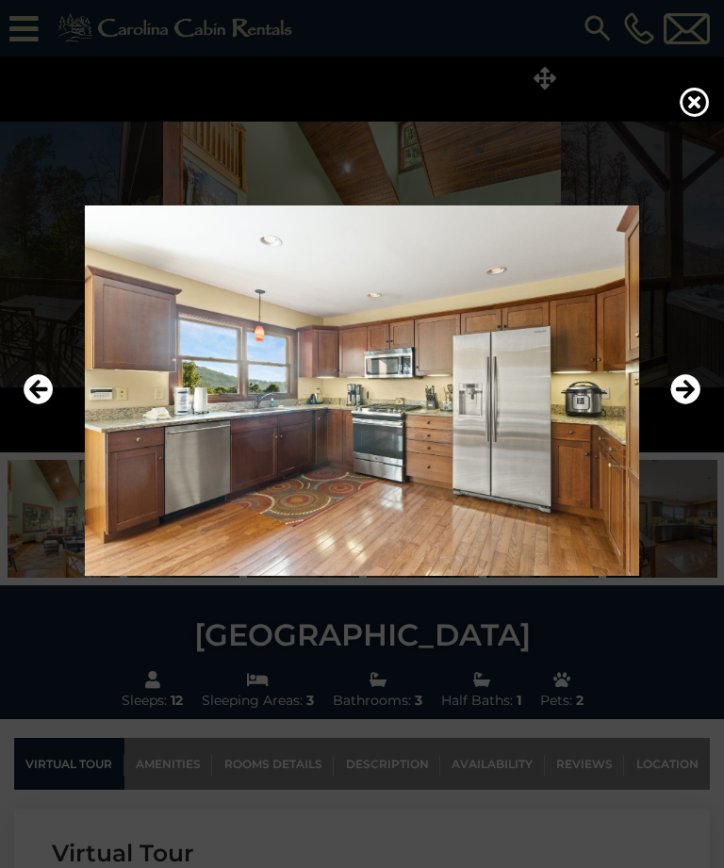
click at [698, 405] on icon "Next" at bounding box center [685, 390] width 30 height 30
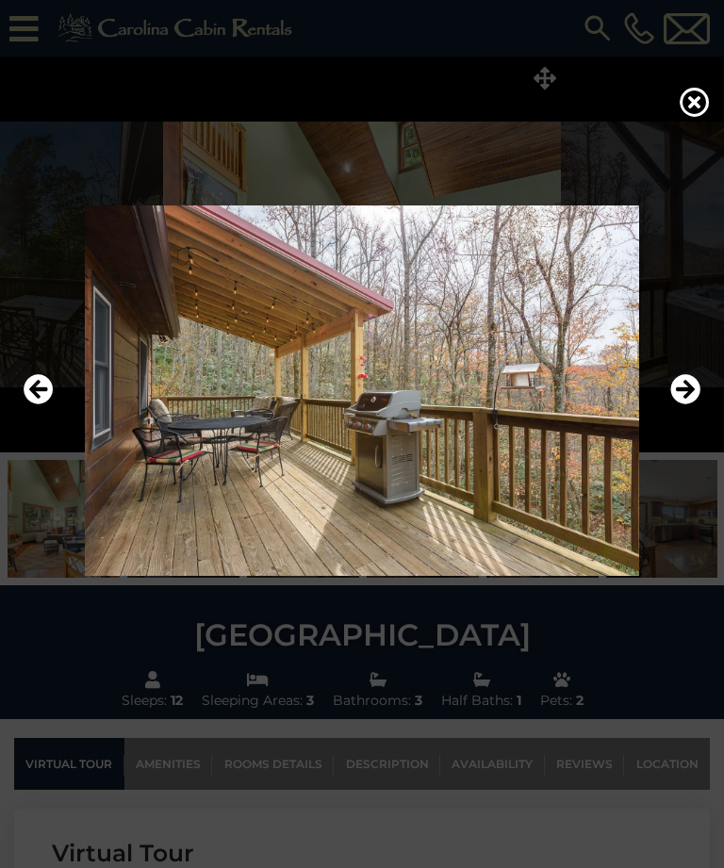
click at [697, 112] on icon at bounding box center [695, 102] width 30 height 30
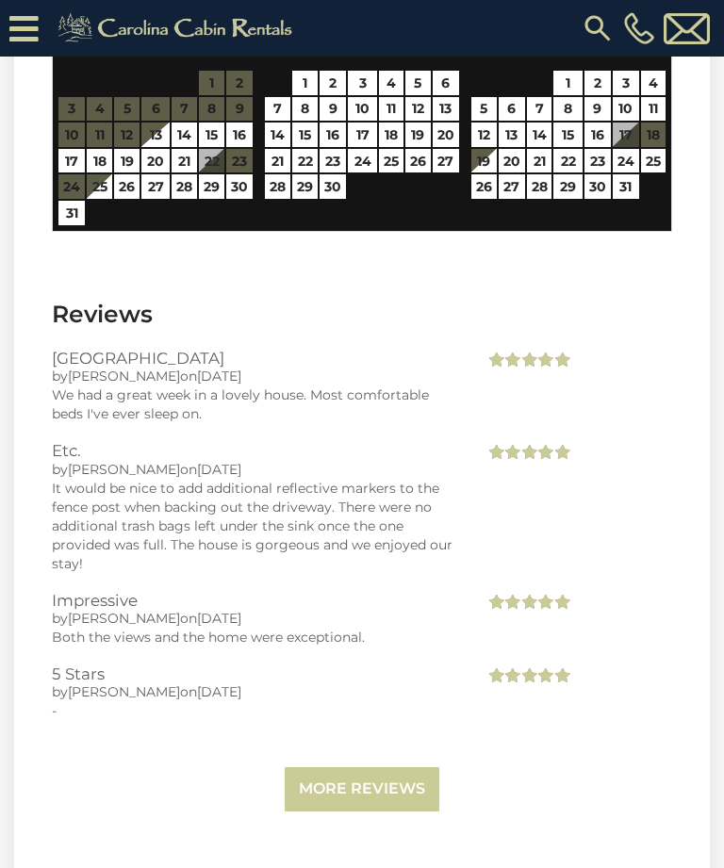
scroll to position [4682, 0]
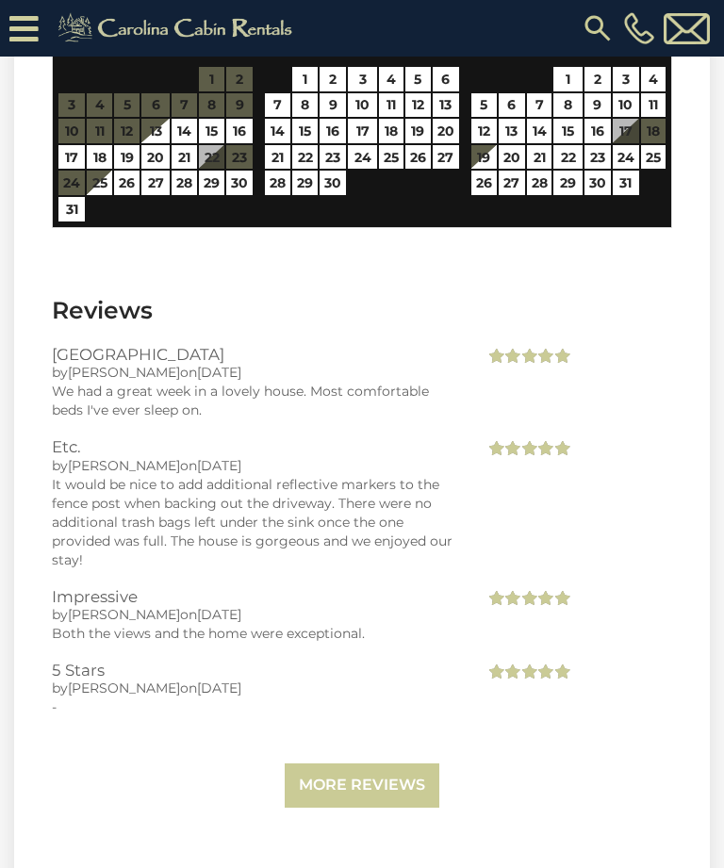
click at [405, 763] on link "More Reviews" at bounding box center [362, 785] width 155 height 44
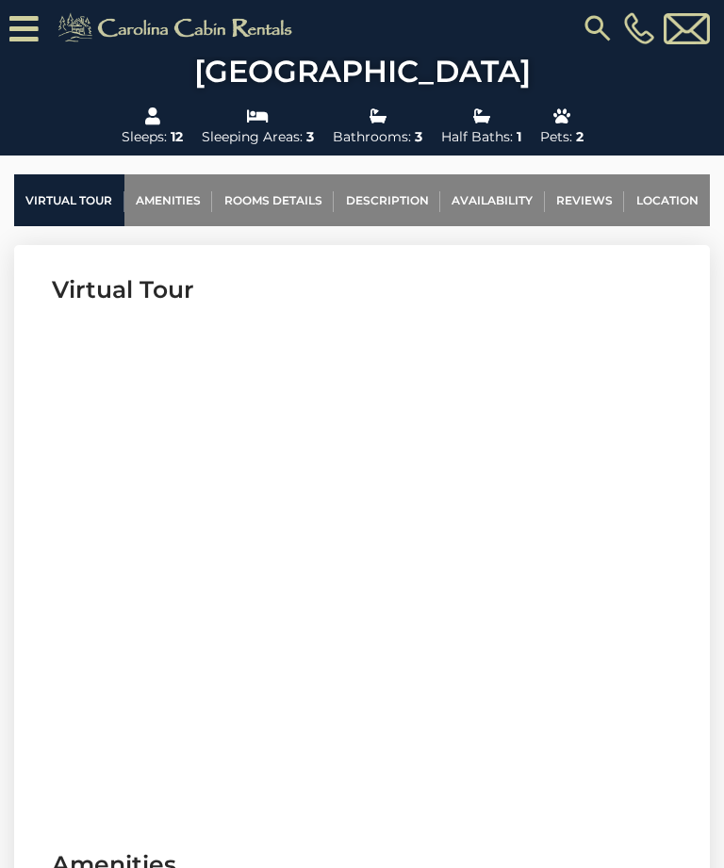
scroll to position [0, 0]
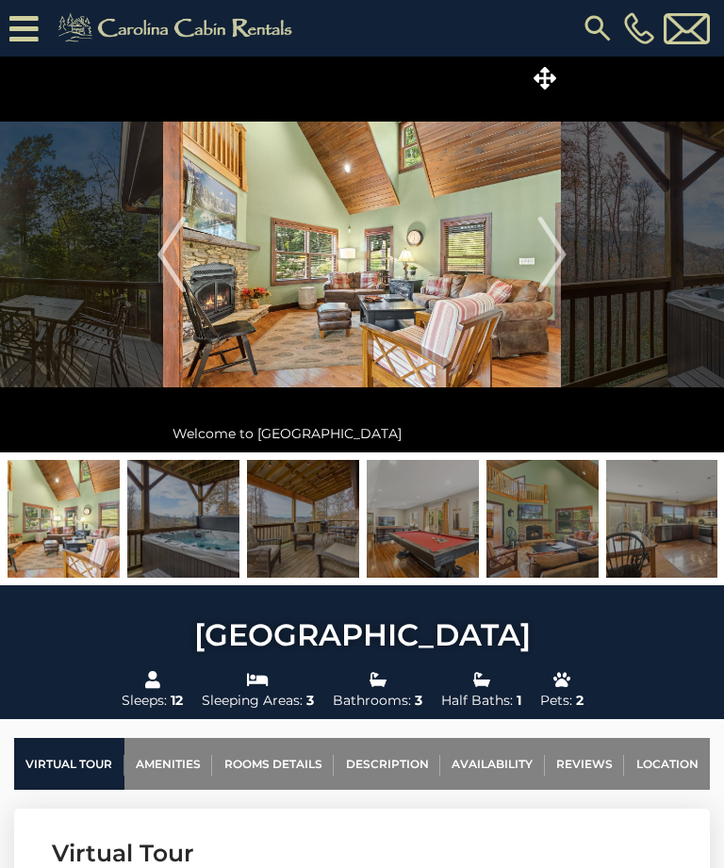
click at [550, 81] on icon at bounding box center [545, 78] width 23 height 23
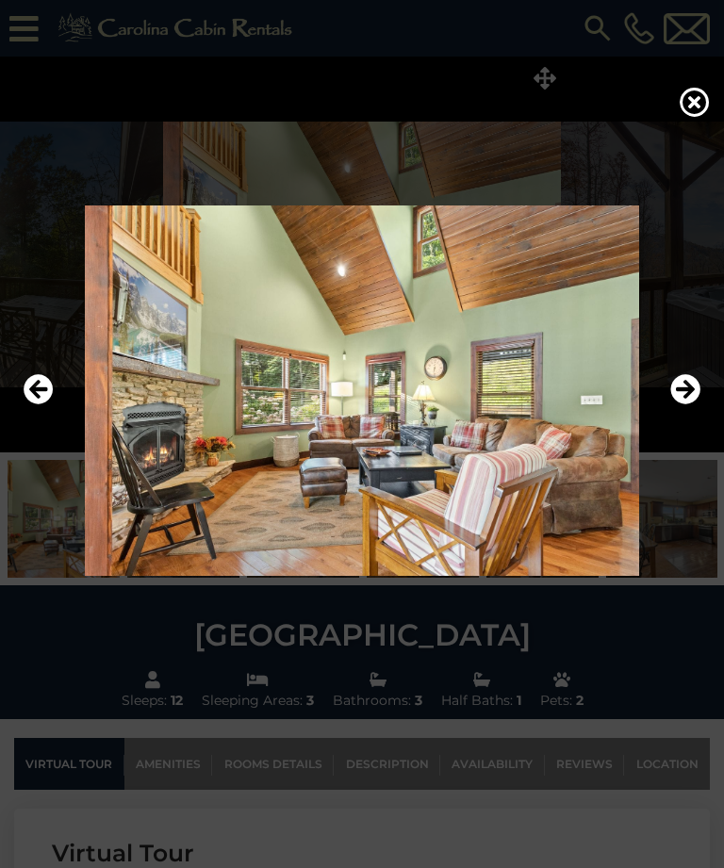
click at [691, 405] on icon "Next" at bounding box center [685, 390] width 30 height 30
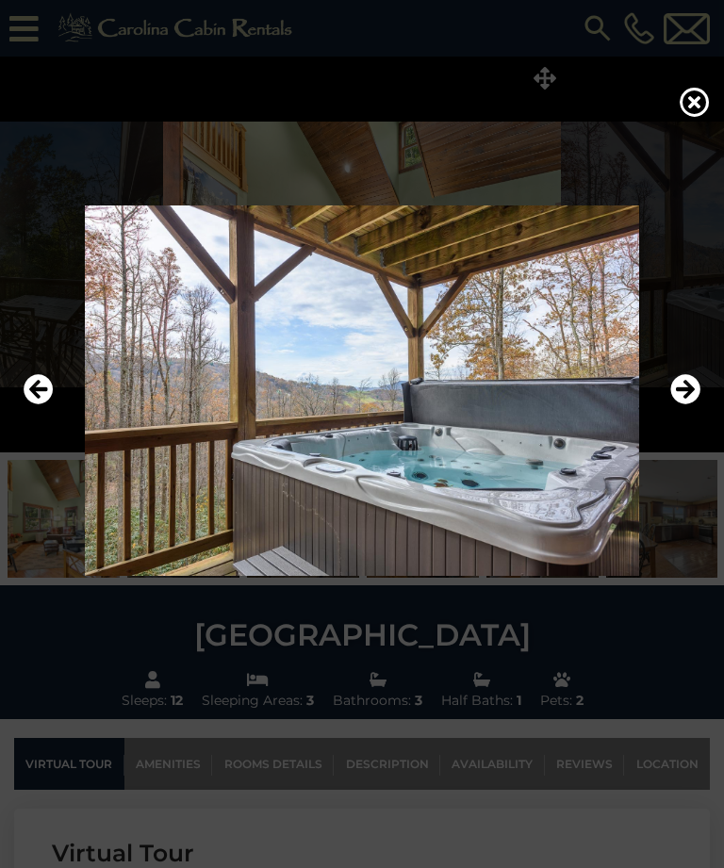
click at [686, 405] on icon "Next" at bounding box center [685, 390] width 30 height 30
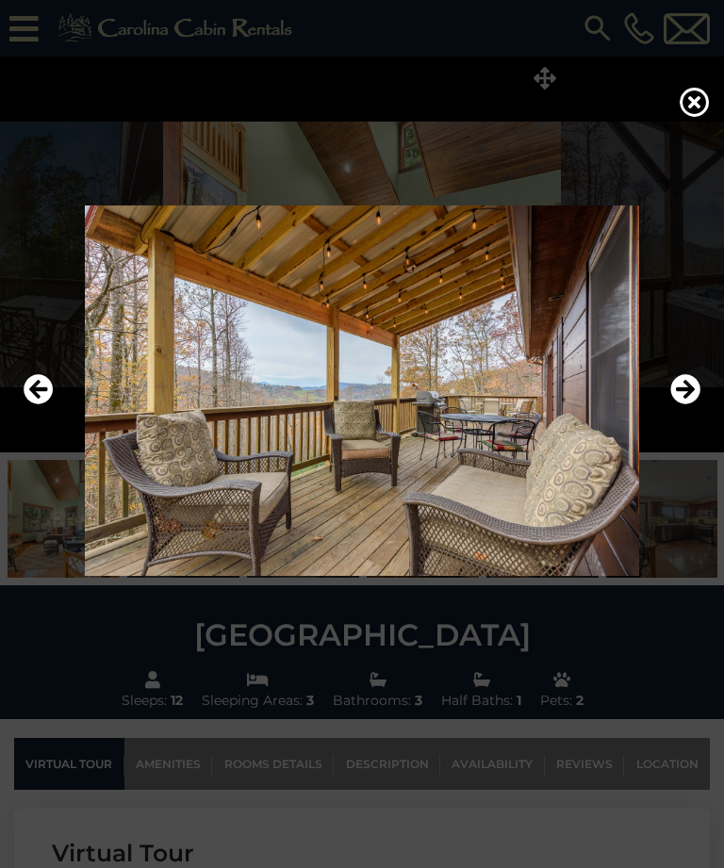
click at [689, 405] on icon "Next" at bounding box center [685, 390] width 30 height 30
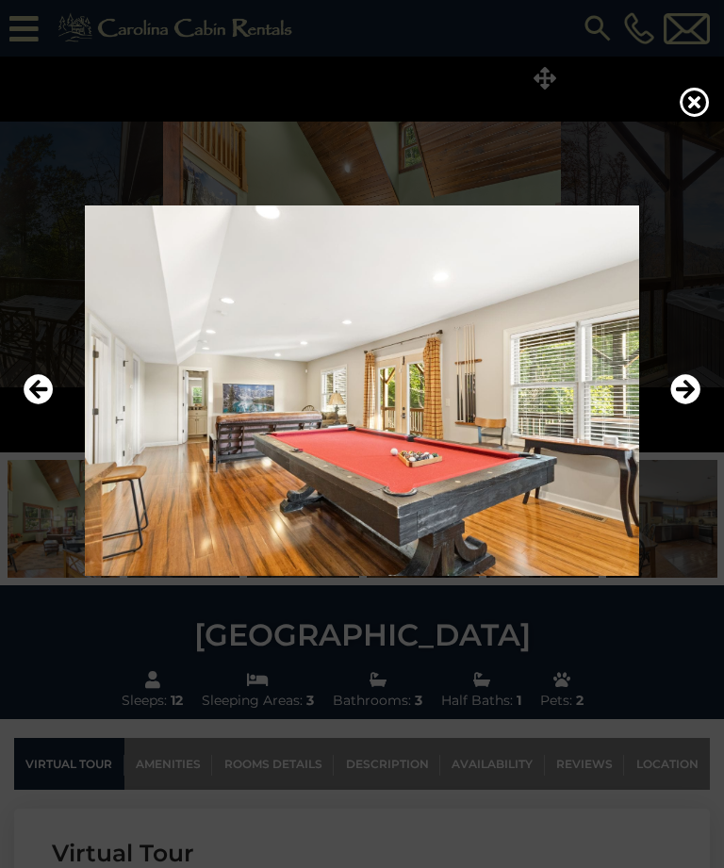
click at [684, 405] on icon "Next" at bounding box center [685, 390] width 30 height 30
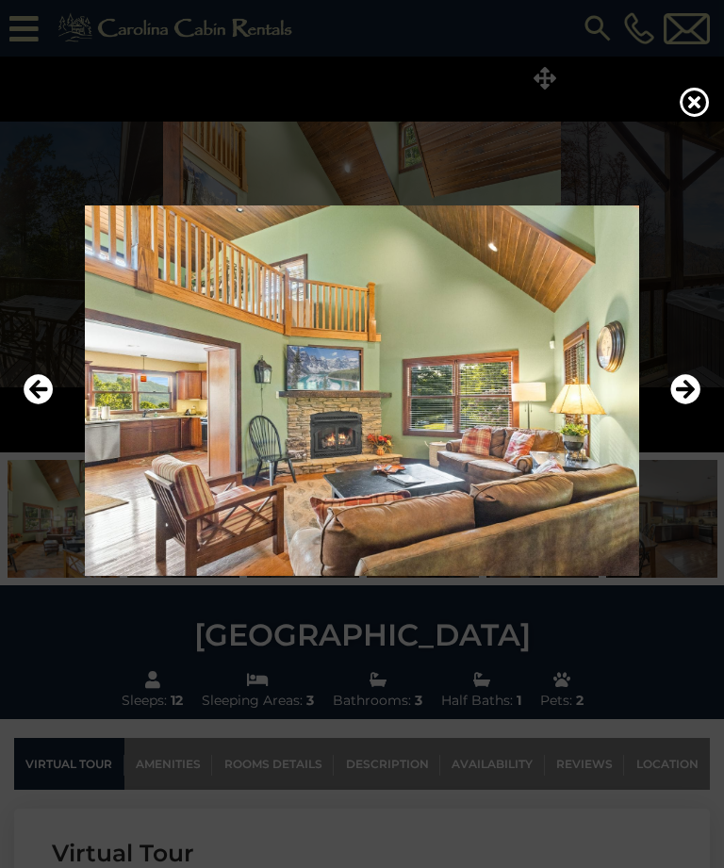
click at [687, 413] on button "Next" at bounding box center [685, 390] width 30 height 43
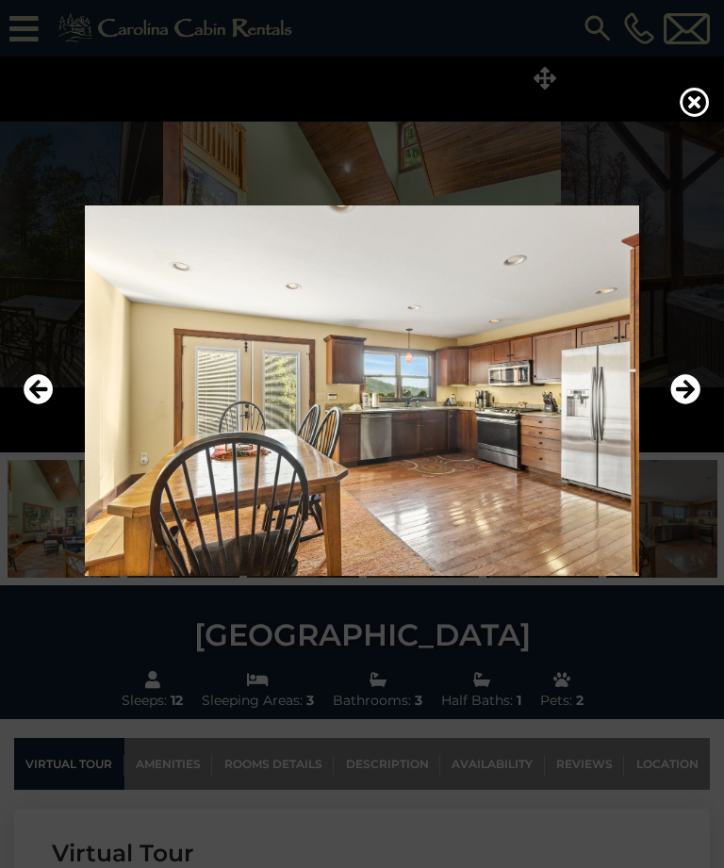
click at [695, 405] on icon "Next" at bounding box center [685, 390] width 30 height 30
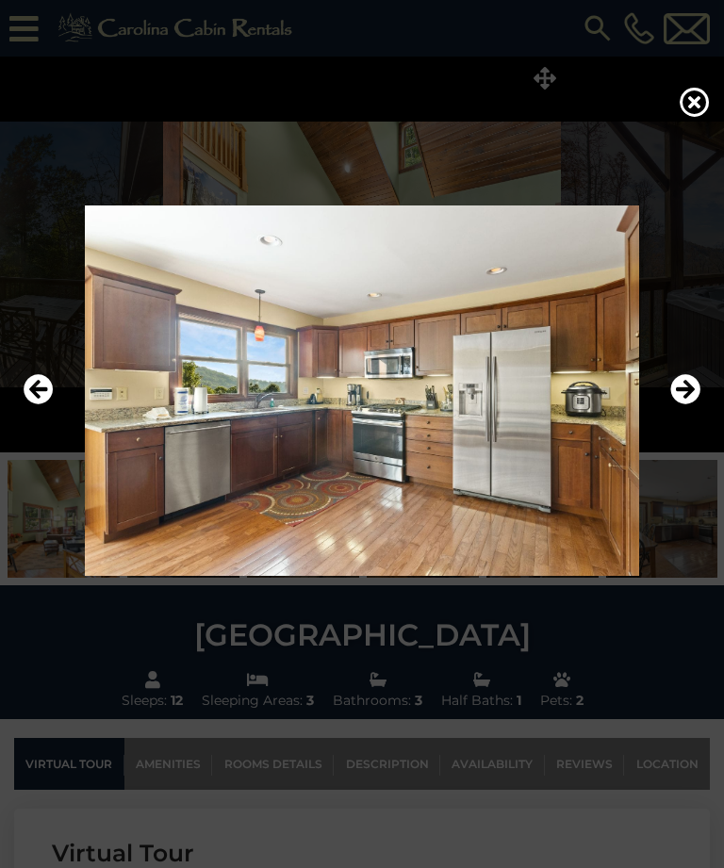
click at [696, 405] on icon "Next" at bounding box center [685, 390] width 30 height 30
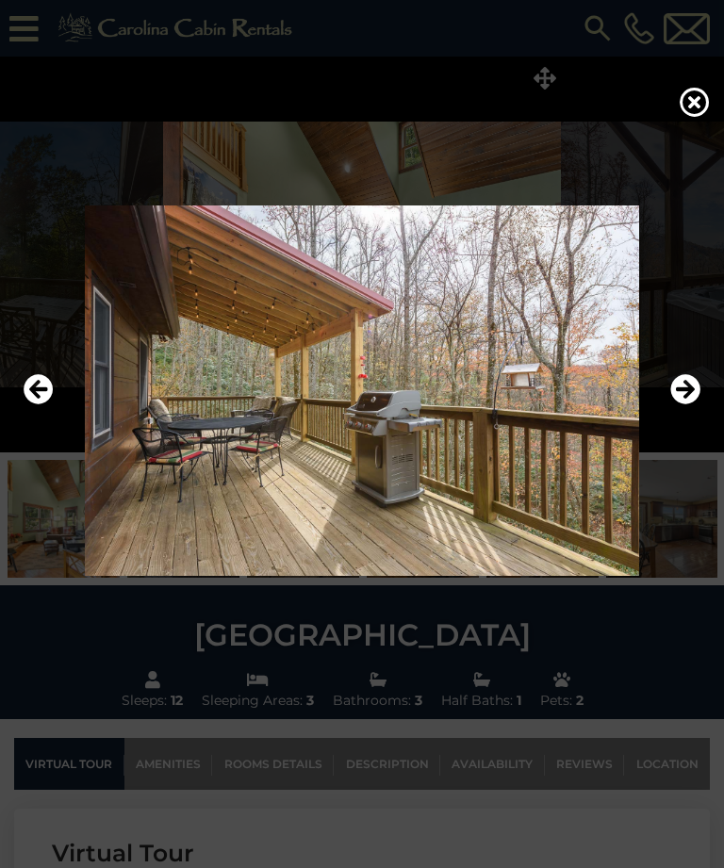
click at [694, 405] on icon "Next" at bounding box center [685, 390] width 30 height 30
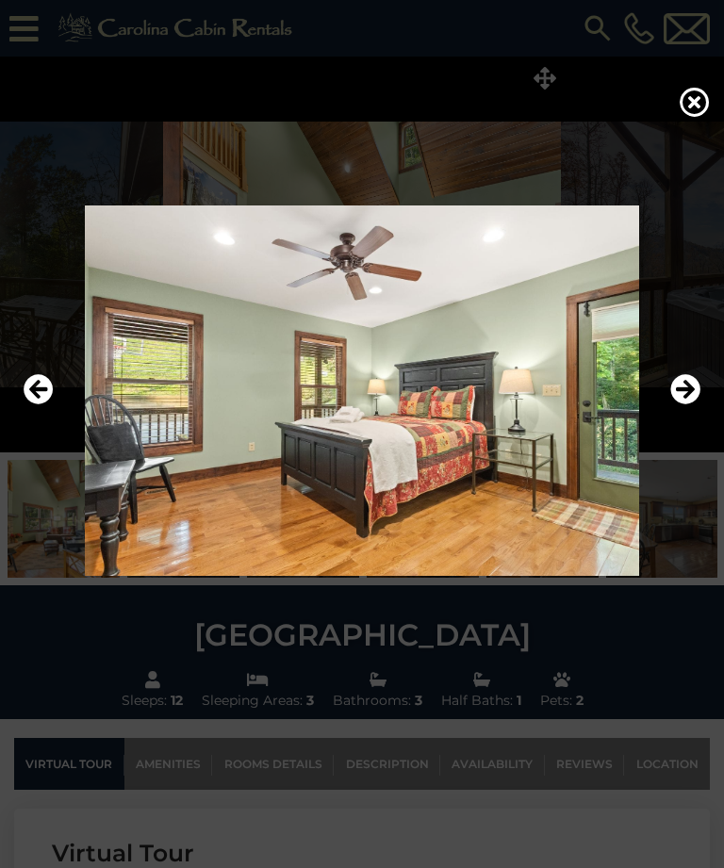
click at [696, 405] on icon "Next" at bounding box center [685, 390] width 30 height 30
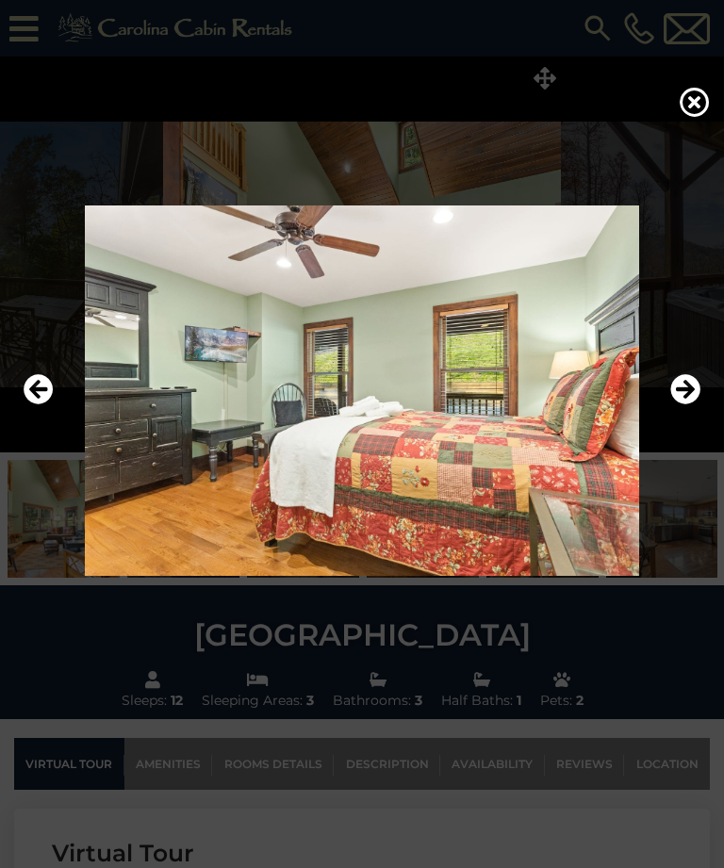
click at [695, 405] on icon "Next" at bounding box center [685, 390] width 30 height 30
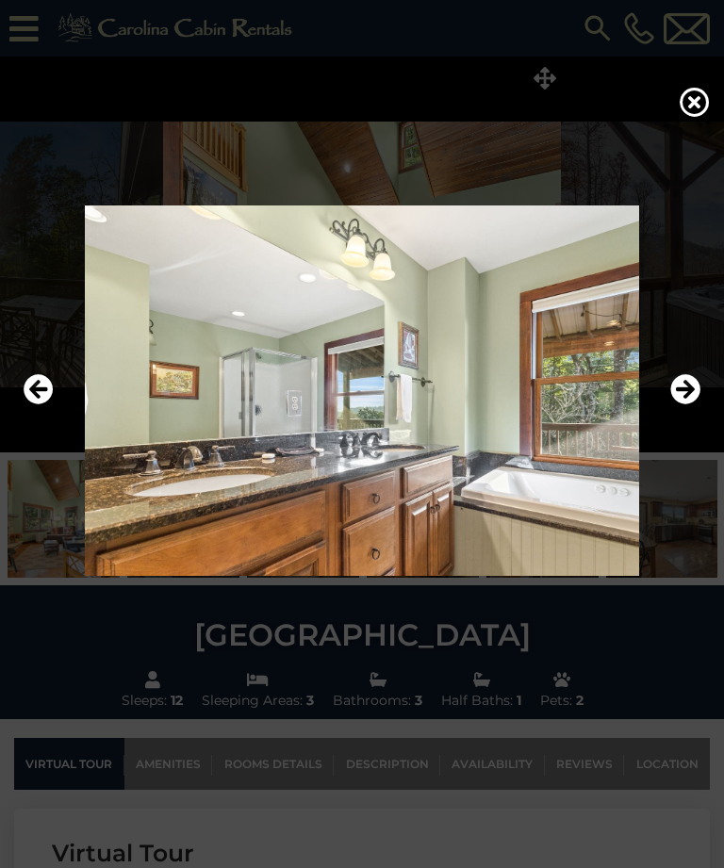
click at [693, 413] on button "Next" at bounding box center [685, 390] width 30 height 43
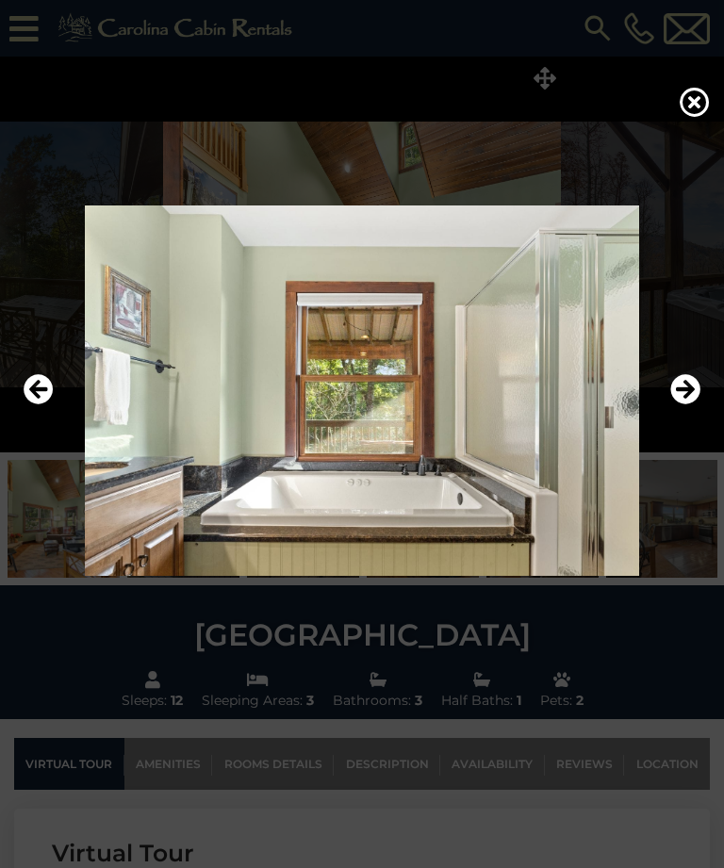
click at [690, 405] on icon "Next" at bounding box center [685, 390] width 30 height 30
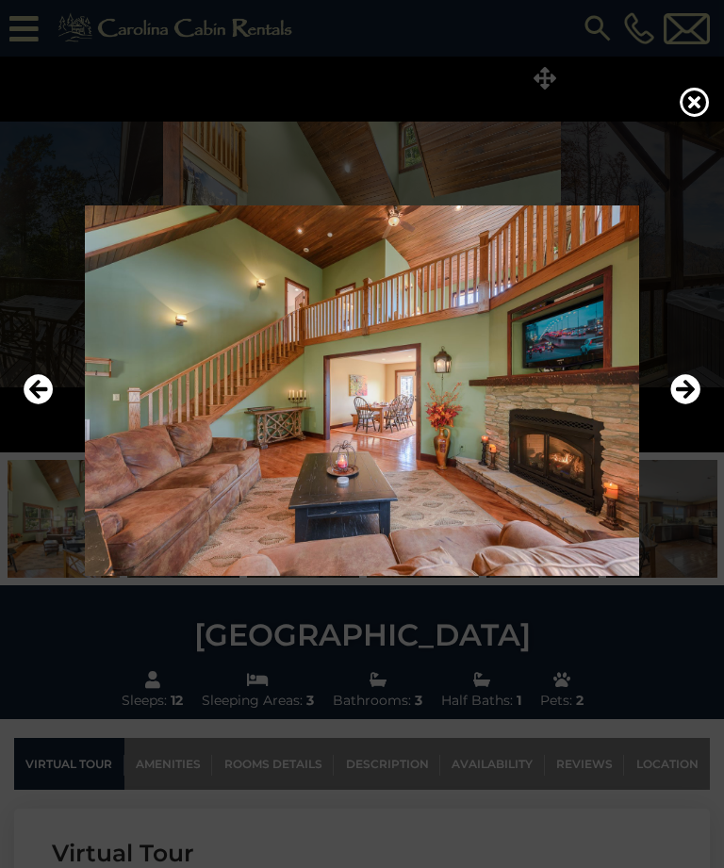
click at [692, 405] on icon "Next" at bounding box center [685, 390] width 30 height 30
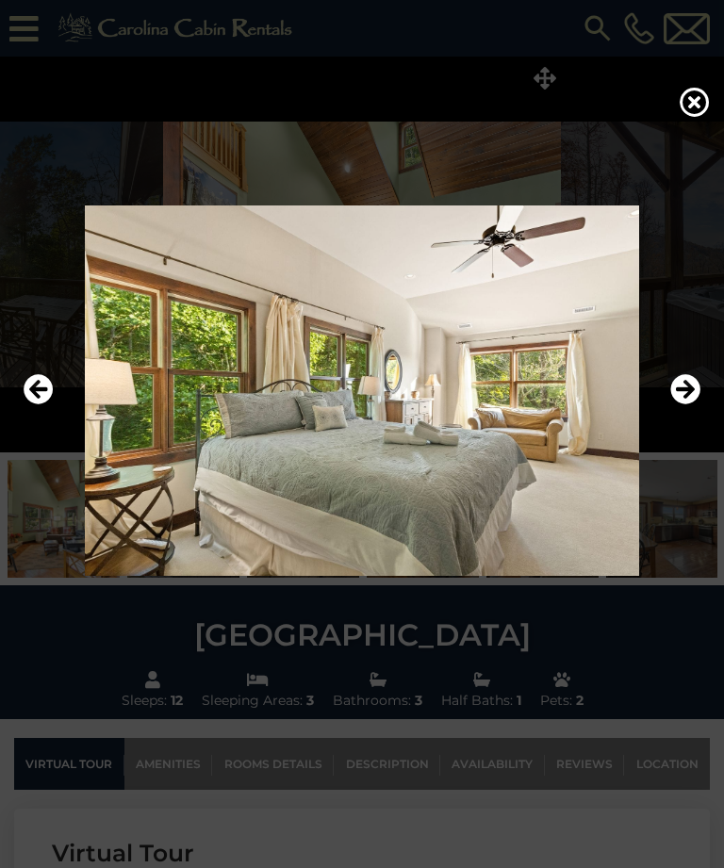
click at [692, 405] on icon "Next" at bounding box center [685, 390] width 30 height 30
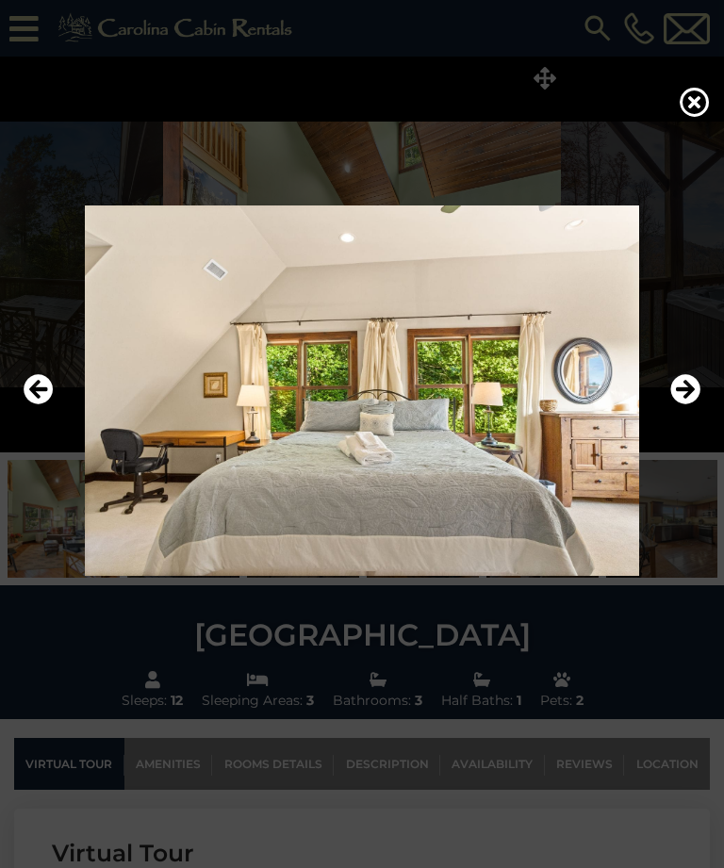
click at [693, 405] on icon "Next" at bounding box center [685, 390] width 30 height 30
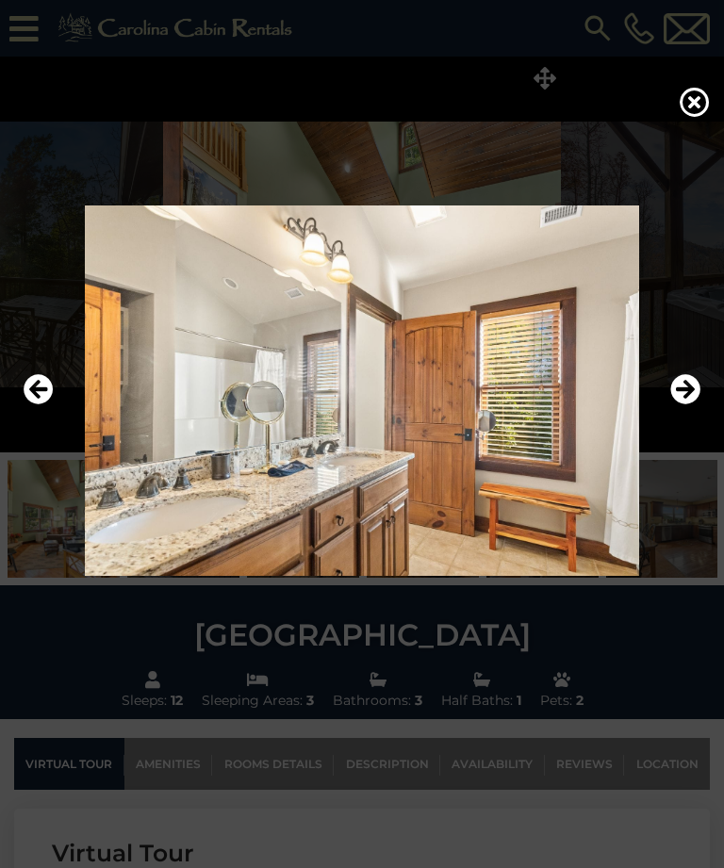
click at [694, 405] on icon "Next" at bounding box center [685, 390] width 30 height 30
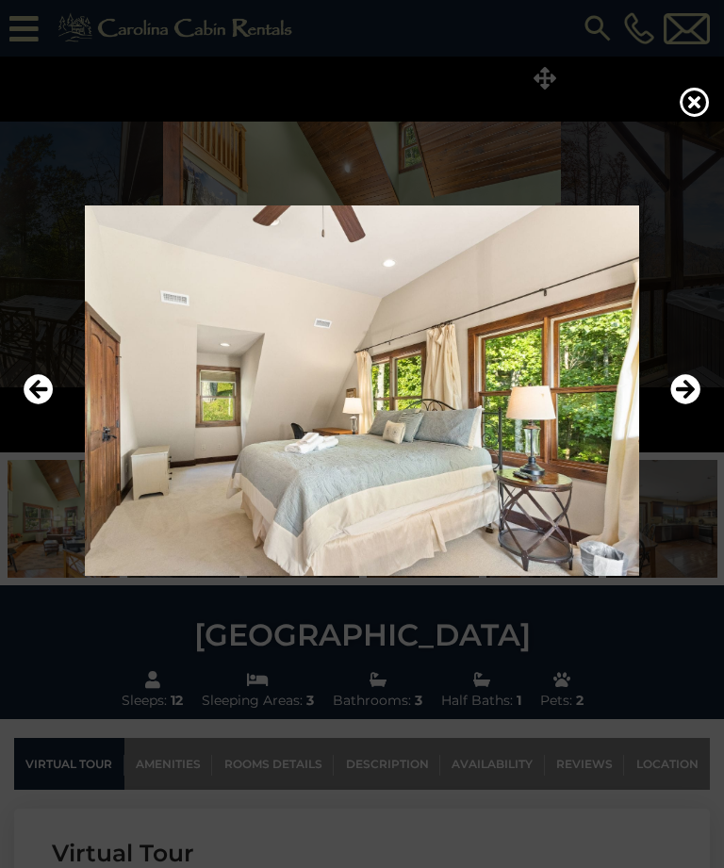
click at [695, 405] on icon "Next" at bounding box center [685, 390] width 30 height 30
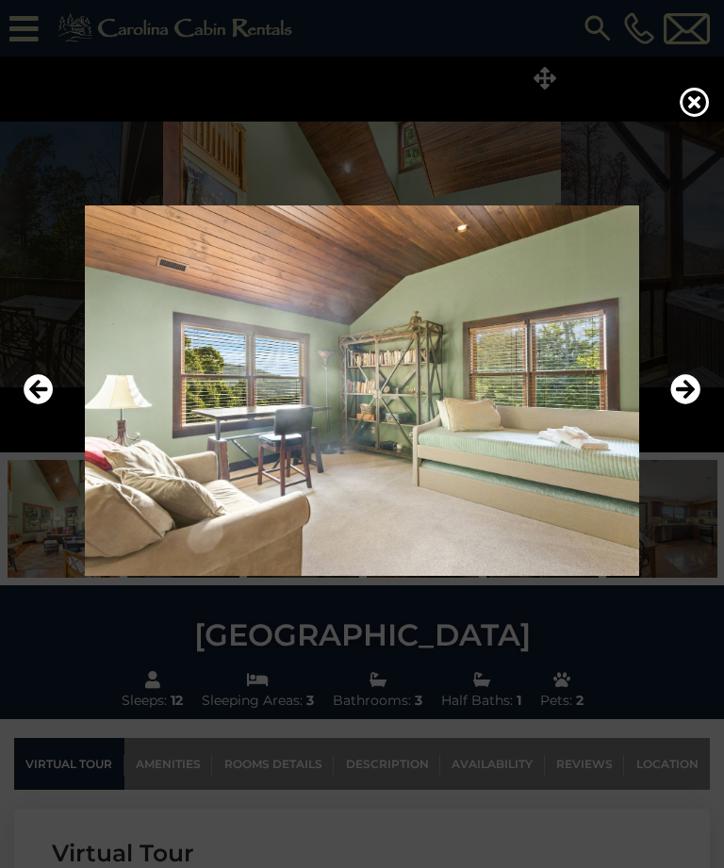
click at [697, 405] on icon "Next" at bounding box center [685, 390] width 30 height 30
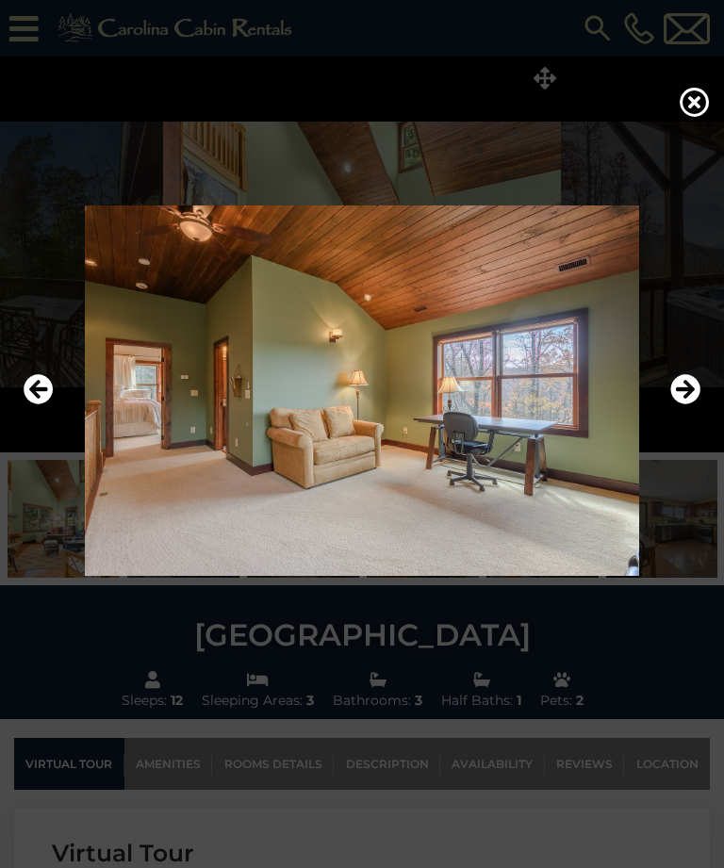
click at [698, 405] on icon "Next" at bounding box center [685, 390] width 30 height 30
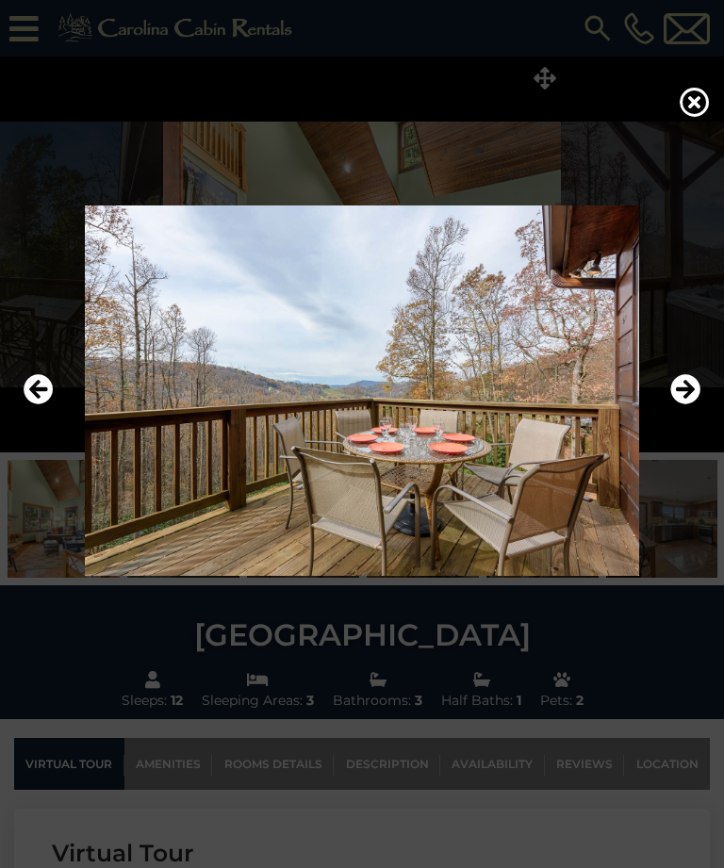
click at [698, 405] on icon "Next" at bounding box center [685, 390] width 30 height 30
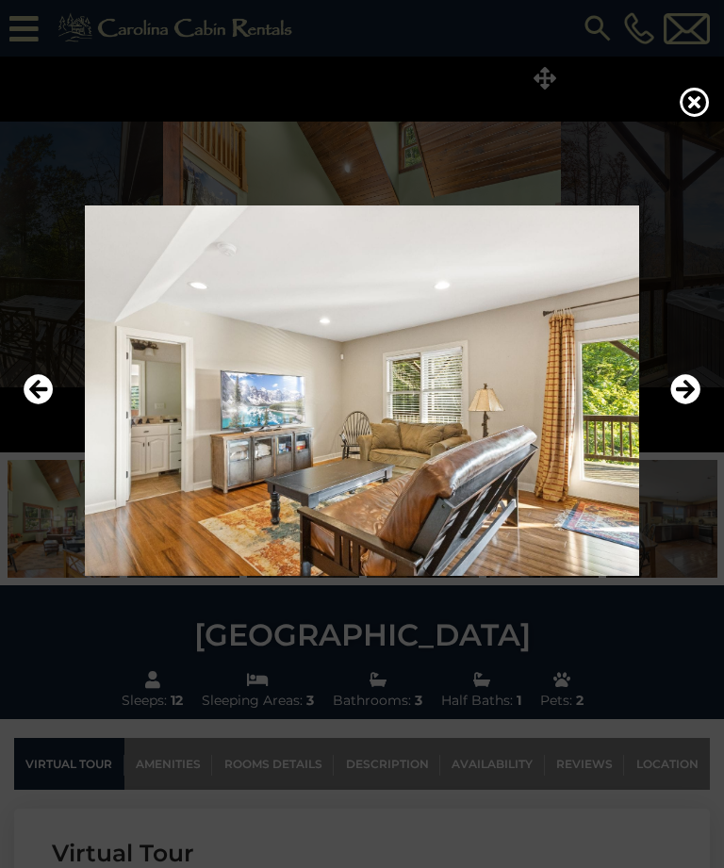
click at [699, 405] on icon "Next" at bounding box center [685, 390] width 30 height 30
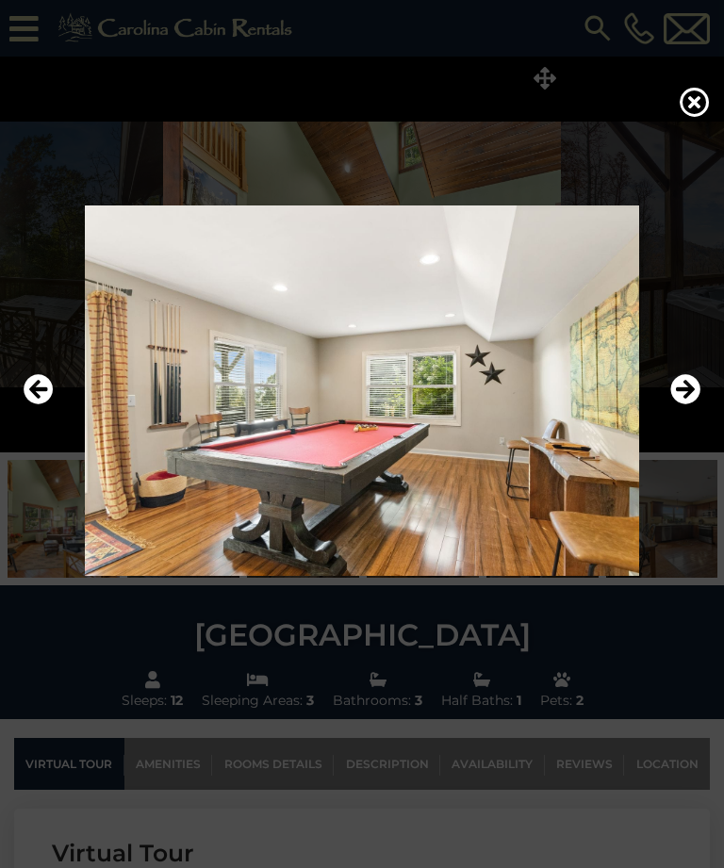
click at [699, 405] on icon "Next" at bounding box center [685, 390] width 30 height 30
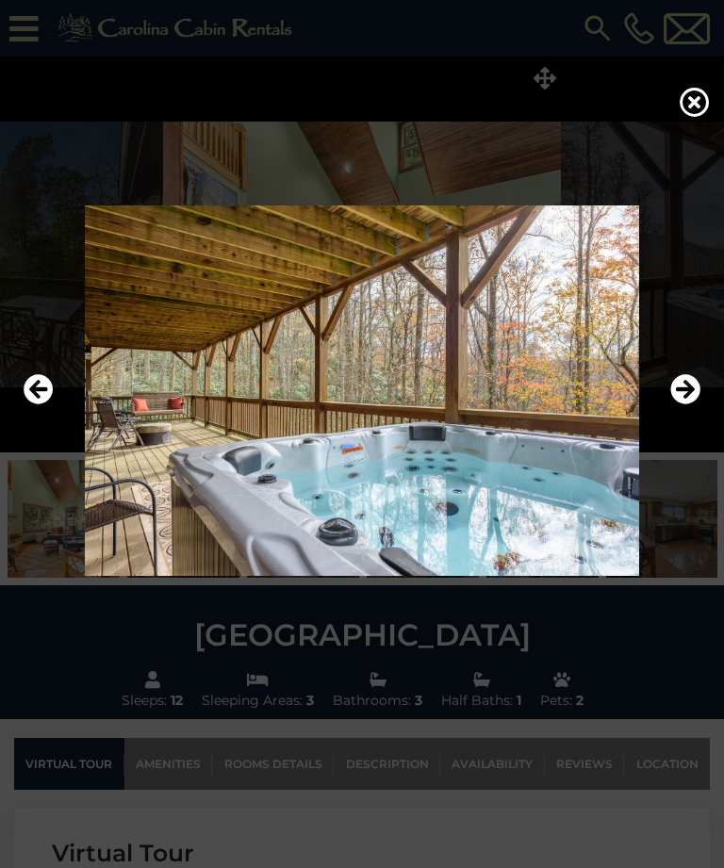
click at [699, 405] on icon "Next" at bounding box center [685, 390] width 30 height 30
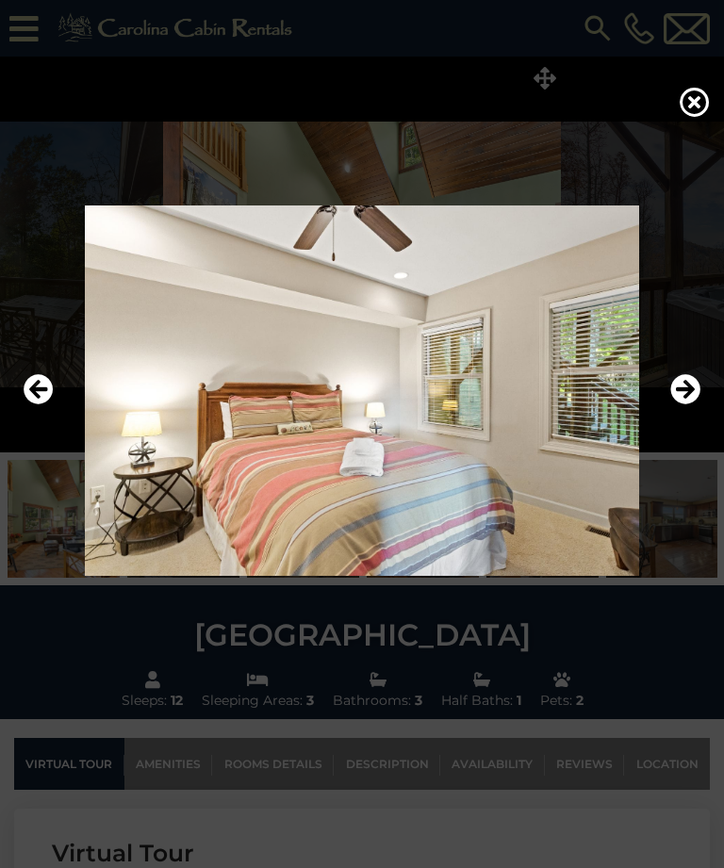
click at [699, 405] on icon "Next" at bounding box center [685, 390] width 30 height 30
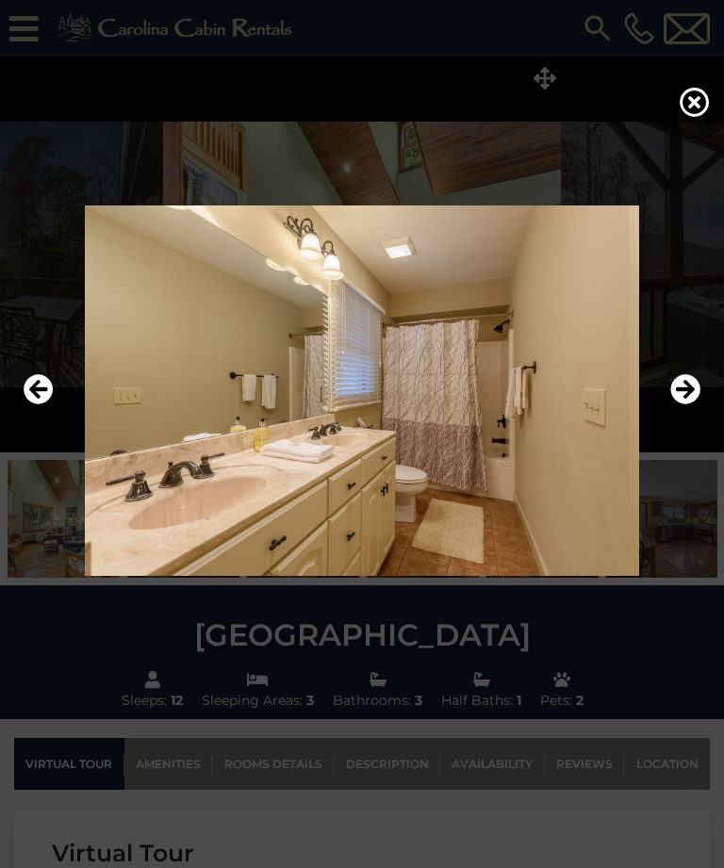
click at [700, 428] on img at bounding box center [362, 390] width 686 height 370
click at [693, 405] on icon "Next" at bounding box center [685, 390] width 30 height 30
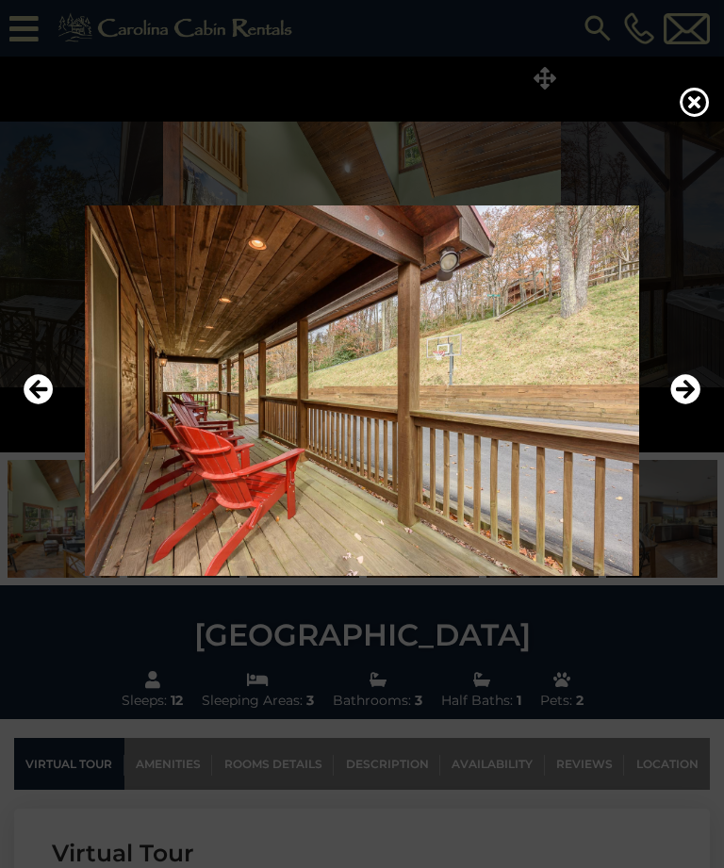
click at [691, 405] on icon "Next" at bounding box center [685, 390] width 30 height 30
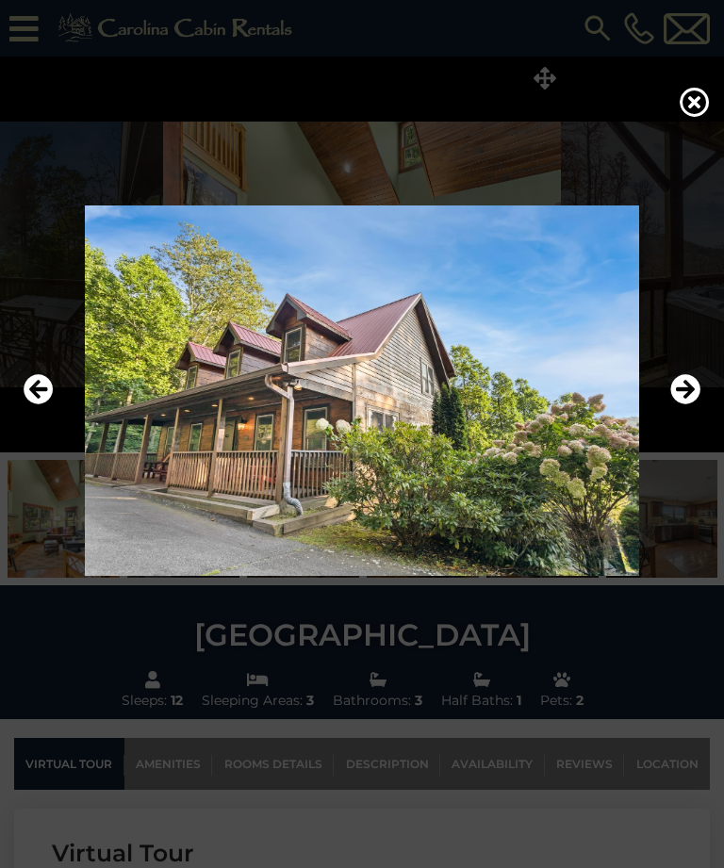
click at [693, 405] on icon "Next" at bounding box center [685, 390] width 30 height 30
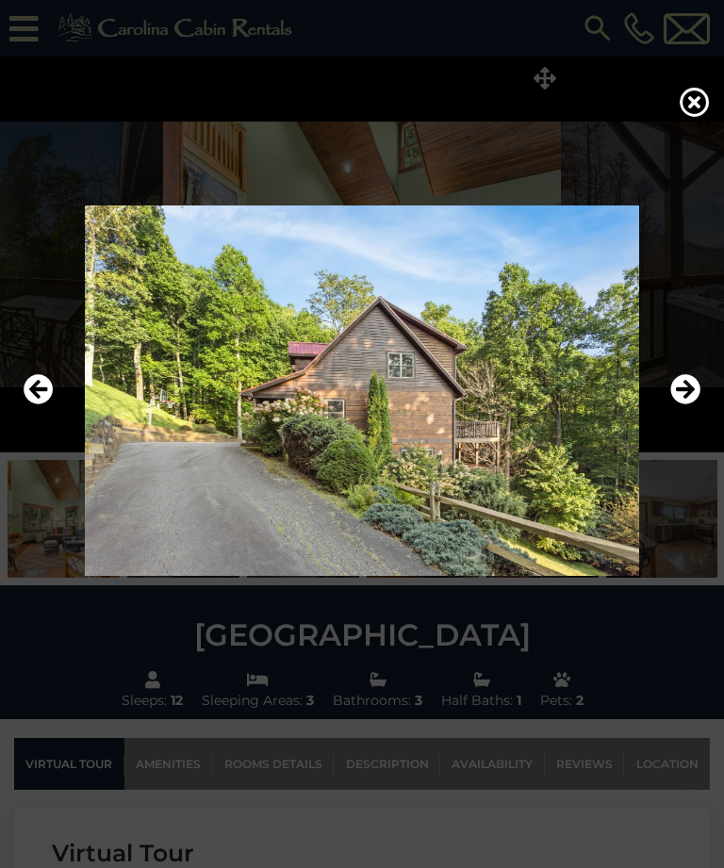
click at [684, 405] on icon "Next" at bounding box center [685, 390] width 30 height 30
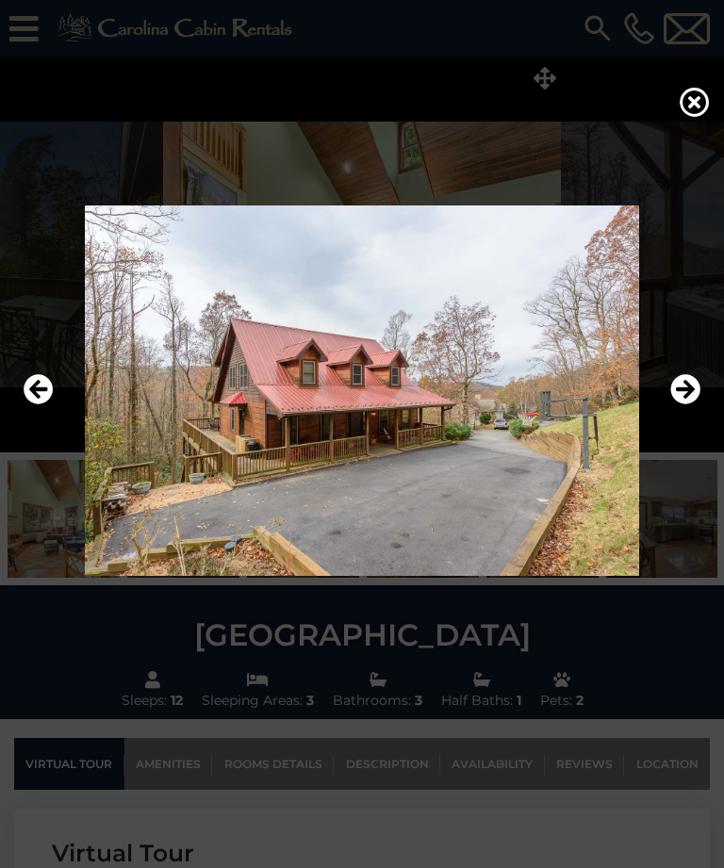
click at [694, 405] on icon "Next" at bounding box center [685, 390] width 30 height 30
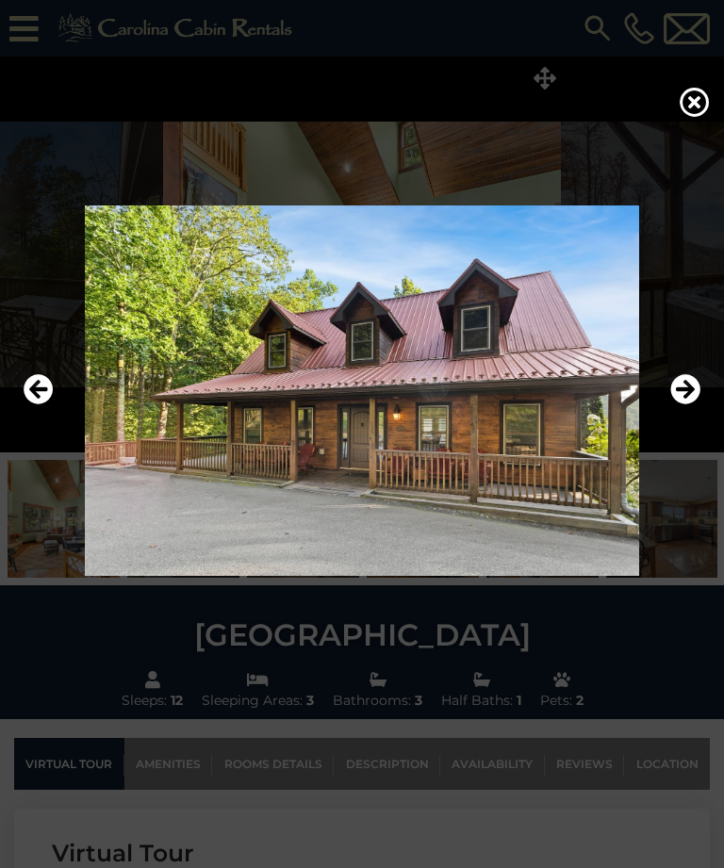
click at [36, 405] on icon "Previous" at bounding box center [39, 390] width 30 height 30
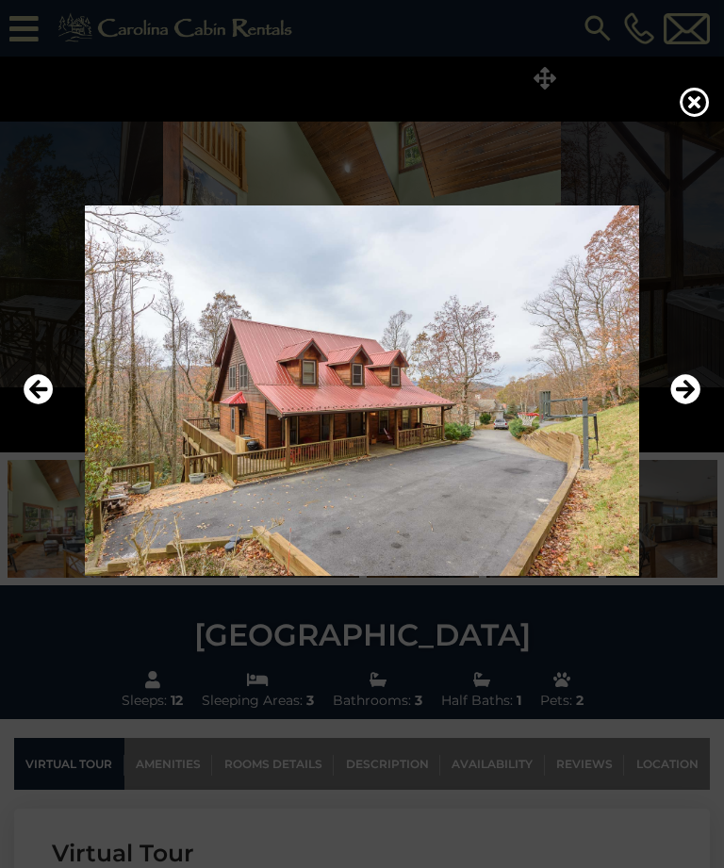
click at [694, 405] on icon "Next" at bounding box center [685, 390] width 30 height 30
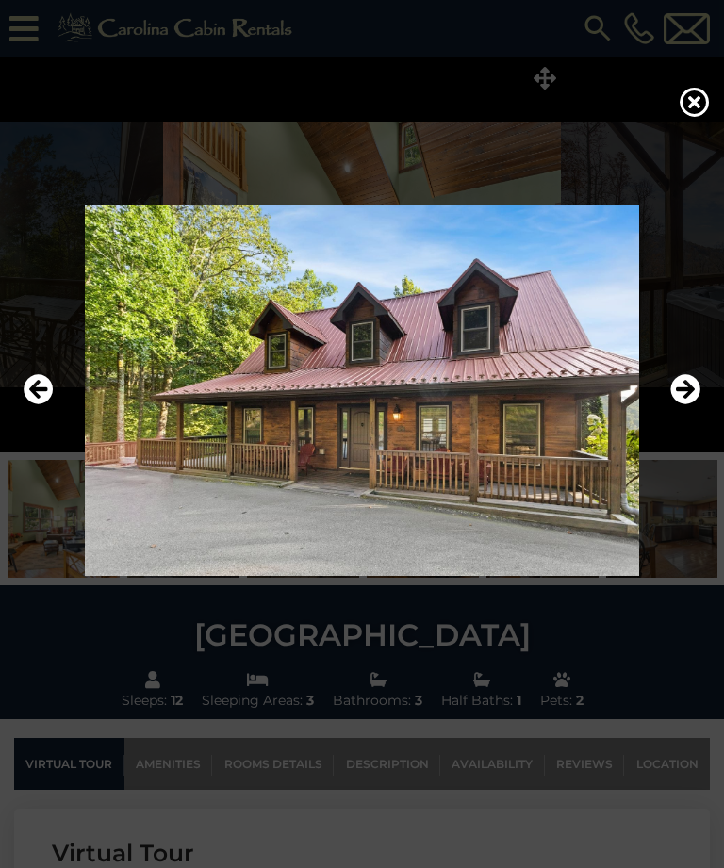
click at [693, 405] on icon "Next" at bounding box center [685, 390] width 30 height 30
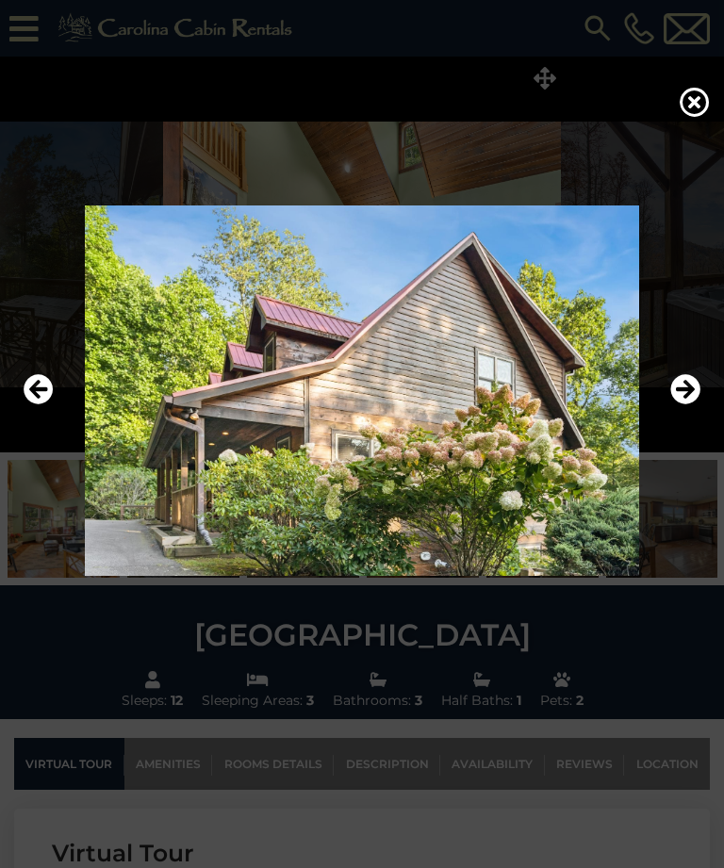
click at [695, 405] on icon "Next" at bounding box center [685, 390] width 30 height 30
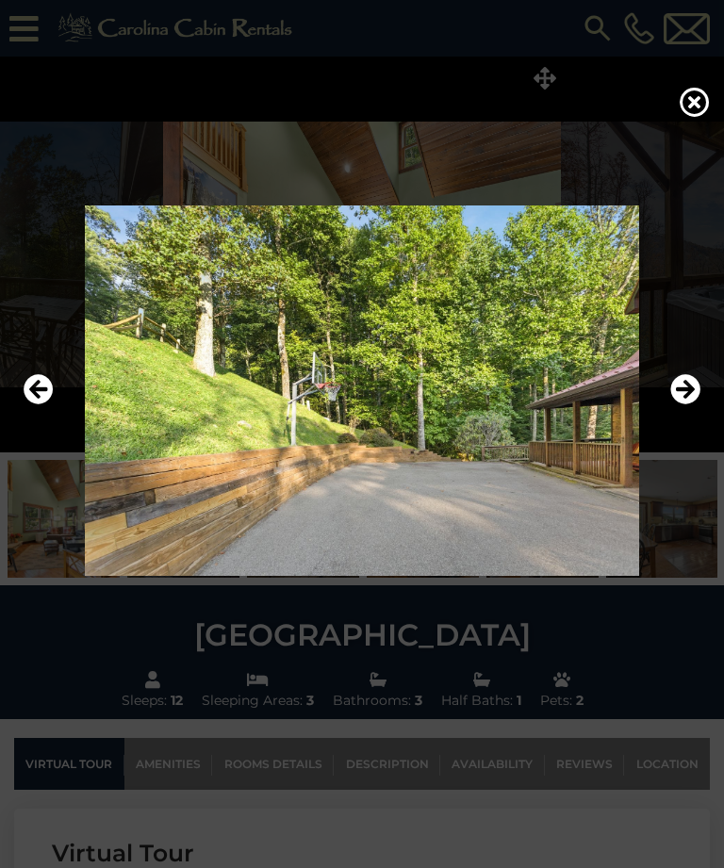
click at [695, 405] on icon "Next" at bounding box center [685, 390] width 30 height 30
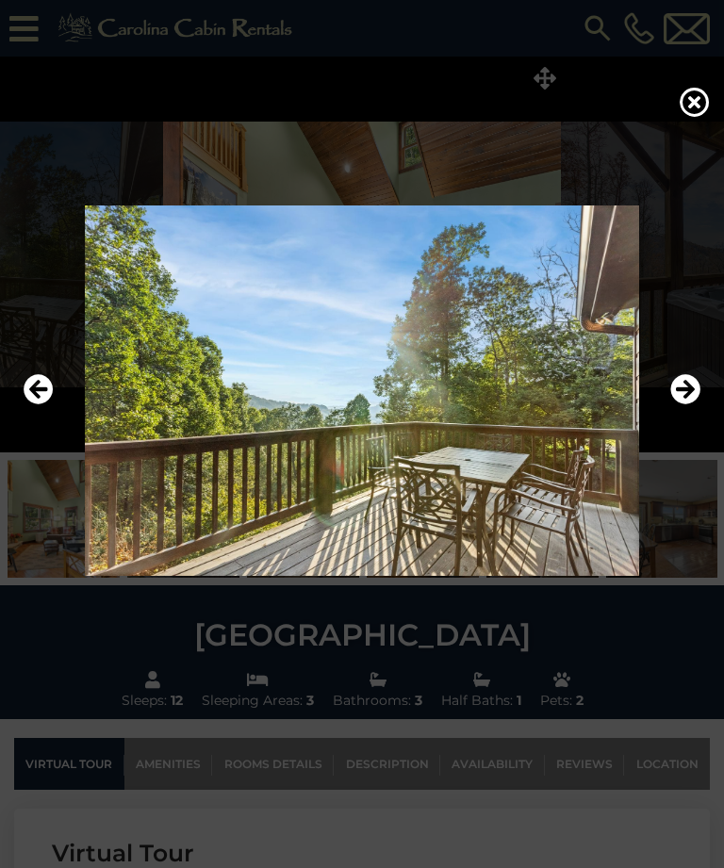
click at [30, 405] on icon "Previous" at bounding box center [39, 390] width 30 height 30
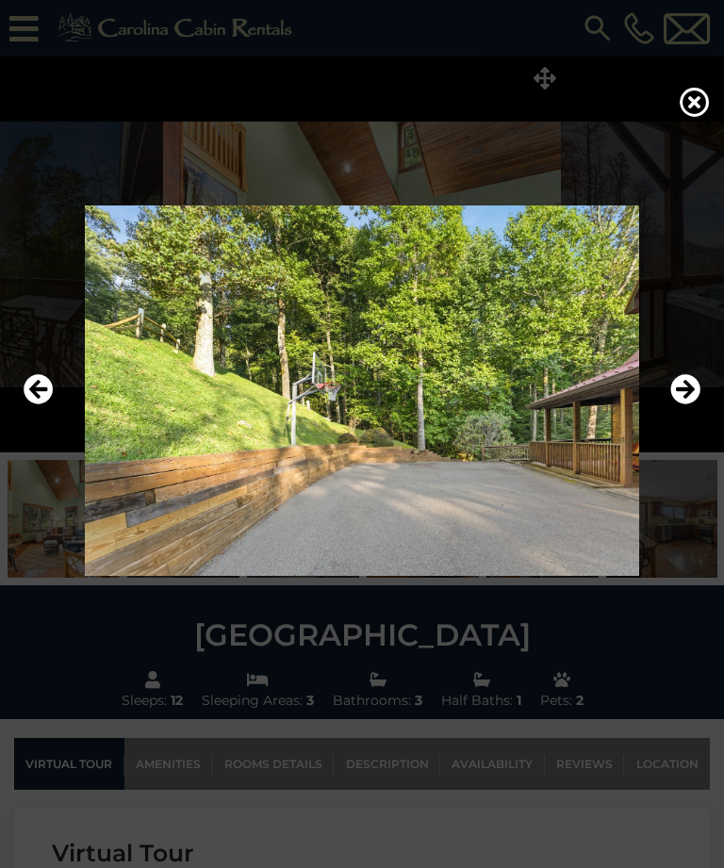
click at [696, 405] on icon "Next" at bounding box center [685, 390] width 30 height 30
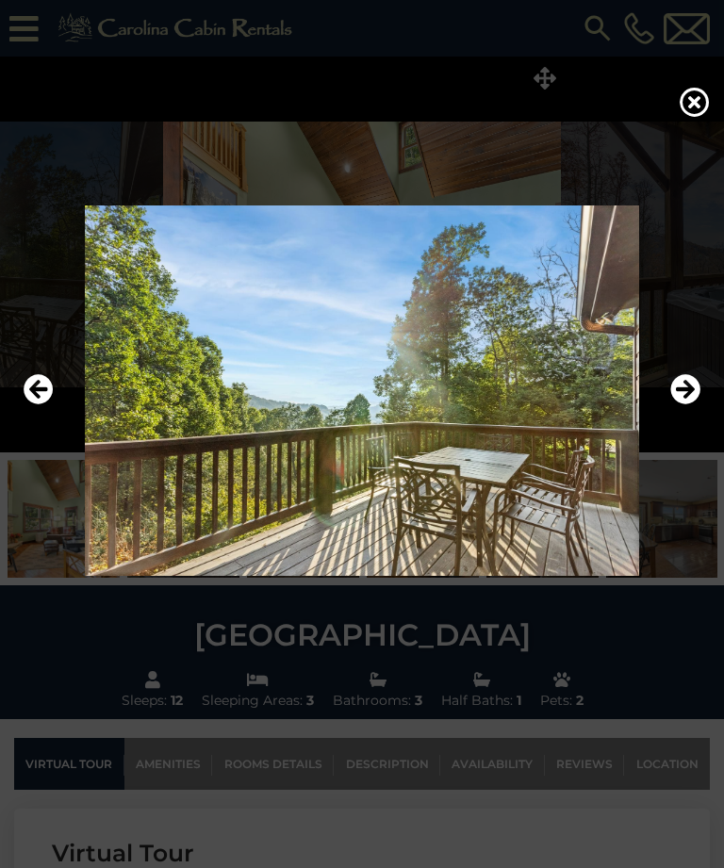
click at [698, 405] on icon "Next" at bounding box center [685, 390] width 30 height 30
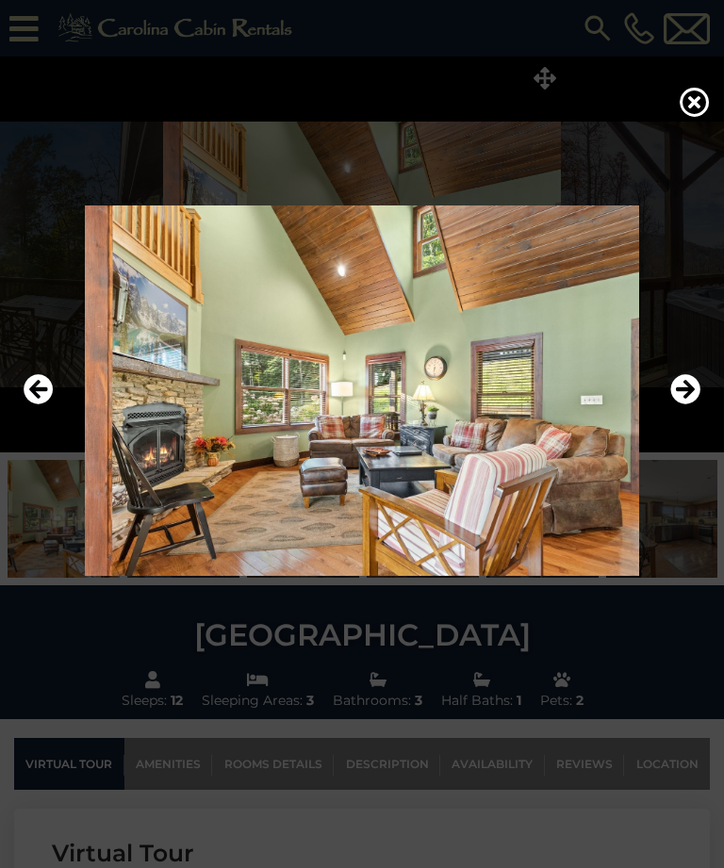
click at [699, 405] on icon "Next" at bounding box center [685, 390] width 30 height 30
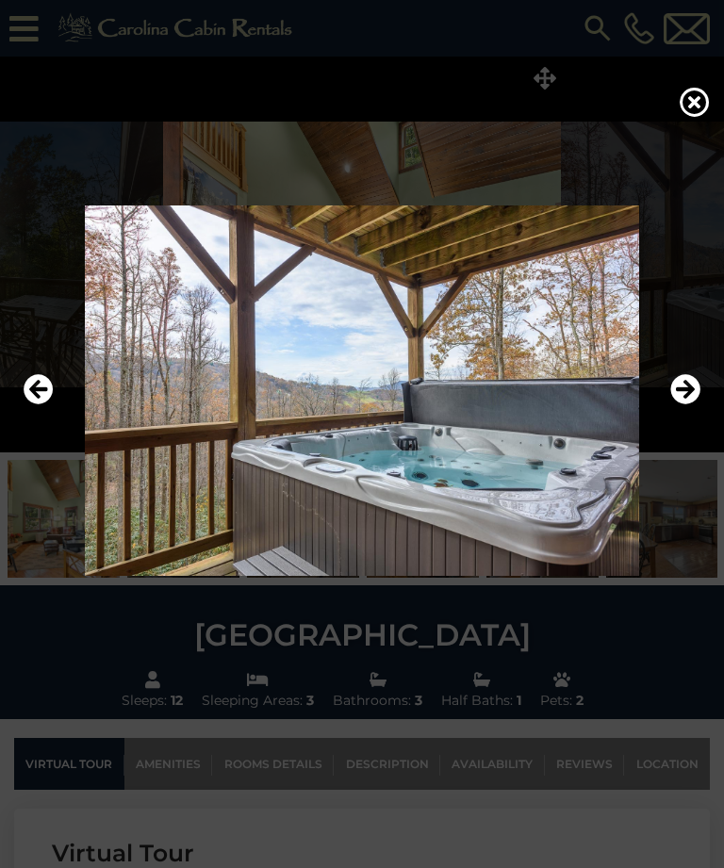
click at [692, 117] on icon at bounding box center [695, 102] width 30 height 30
